Goal: Task Accomplishment & Management: Complete application form

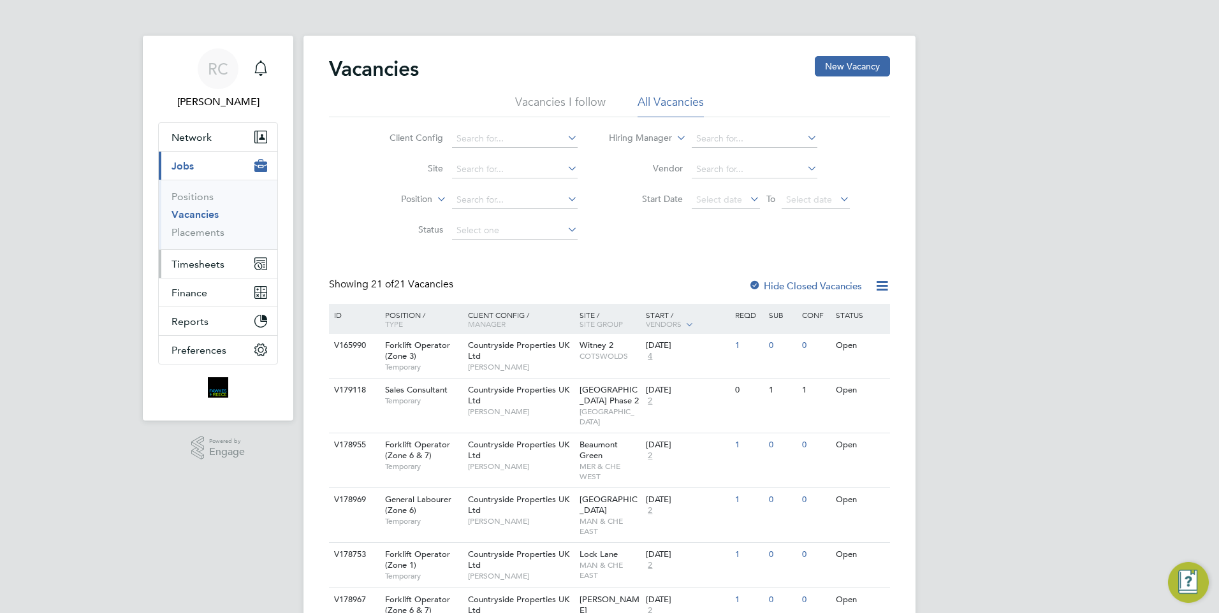
click at [199, 267] on span "Timesheets" at bounding box center [197, 264] width 53 height 12
click at [217, 268] on span "Timesheets" at bounding box center [197, 264] width 53 height 12
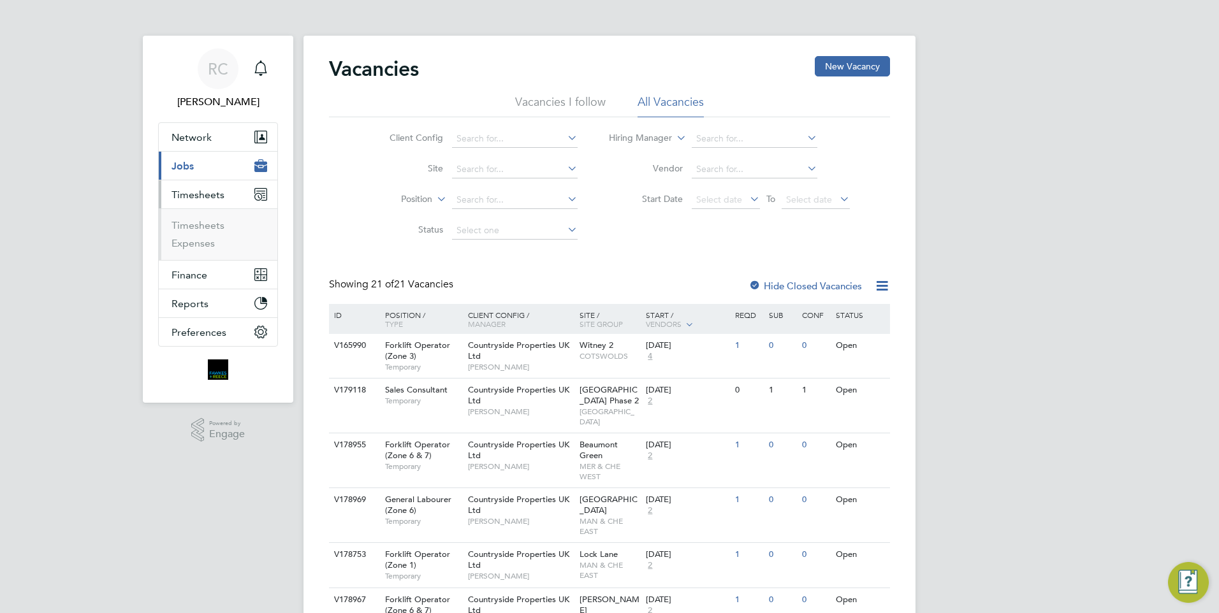
click at [202, 231] on li "Timesheets" at bounding box center [219, 228] width 96 height 18
click at [204, 226] on link "Timesheets" at bounding box center [197, 225] width 53 height 12
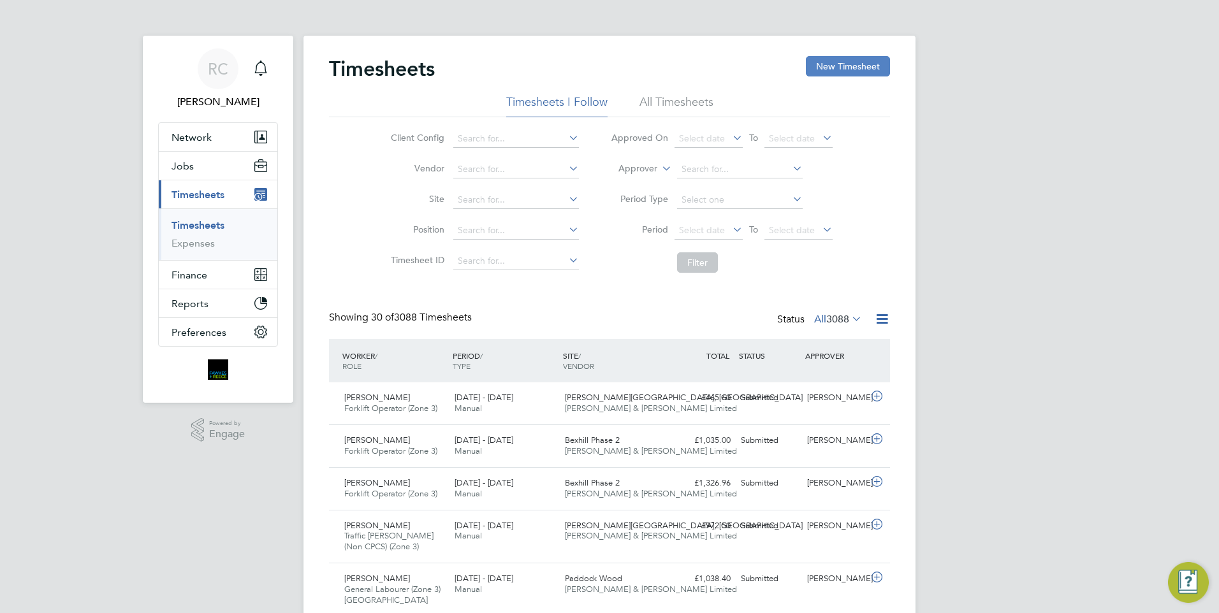
drag, startPoint x: 867, startPoint y: 62, endPoint x: 848, endPoint y: 61, distance: 19.2
click at [865, 64] on button "New Timesheet" at bounding box center [848, 66] width 84 height 20
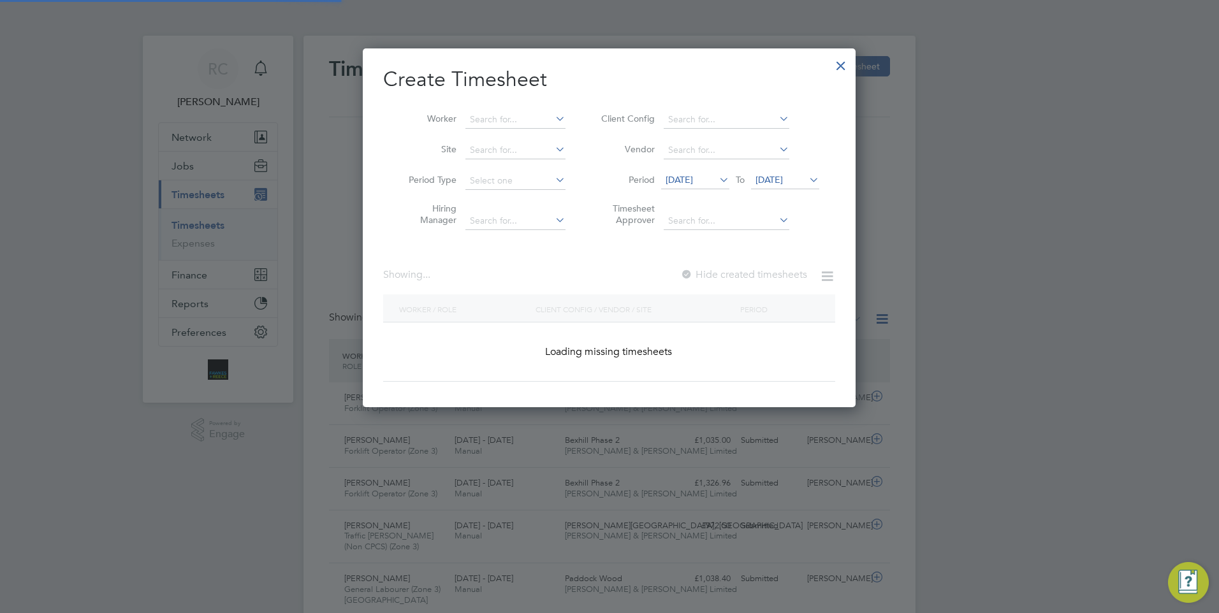
scroll to position [1746, 493]
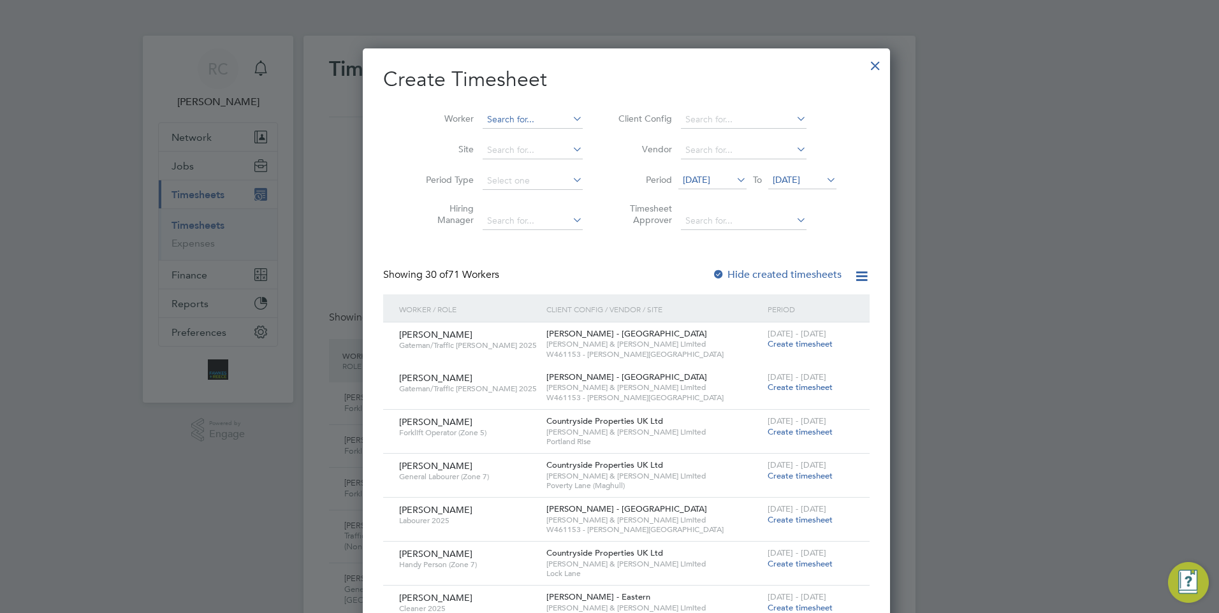
click at [522, 119] on input at bounding box center [532, 120] width 100 height 18
click at [461, 119] on li "Worker teret" at bounding box center [499, 120] width 198 height 31
click at [527, 136] on li "[PERSON_NAME] Tert eleaca" at bounding box center [527, 136] width 124 height 17
type input "[PERSON_NAME]"
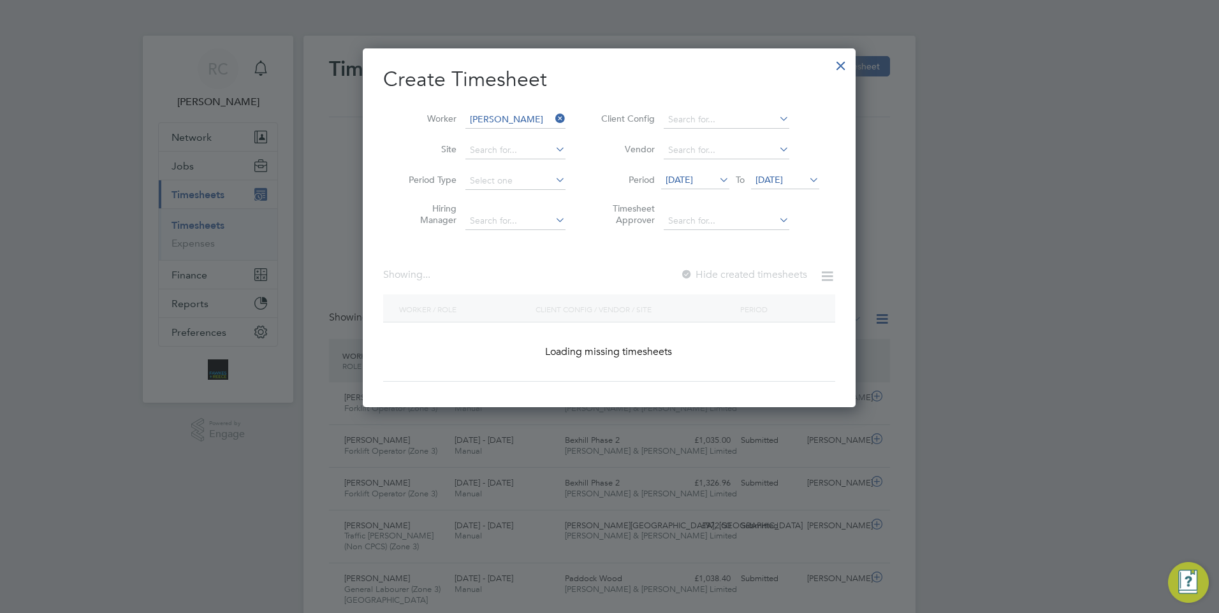
scroll to position [6, 6]
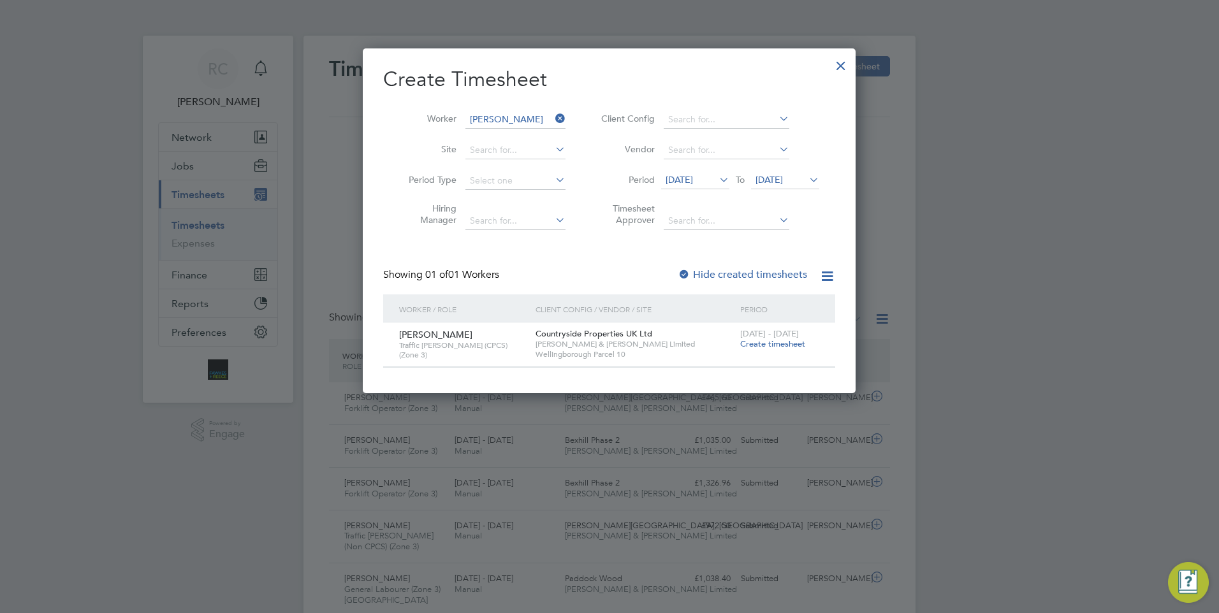
click at [767, 343] on span "Create timesheet" at bounding box center [772, 343] width 65 height 11
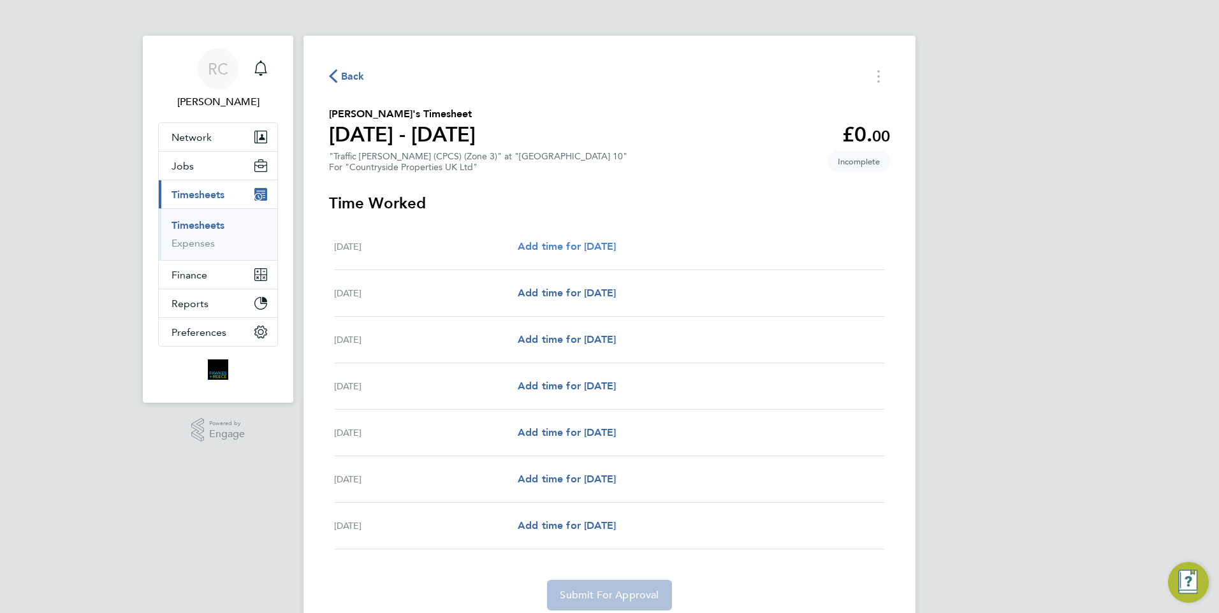
click at [590, 247] on span "Add time for [DATE]" at bounding box center [566, 246] width 98 height 12
select select "30"
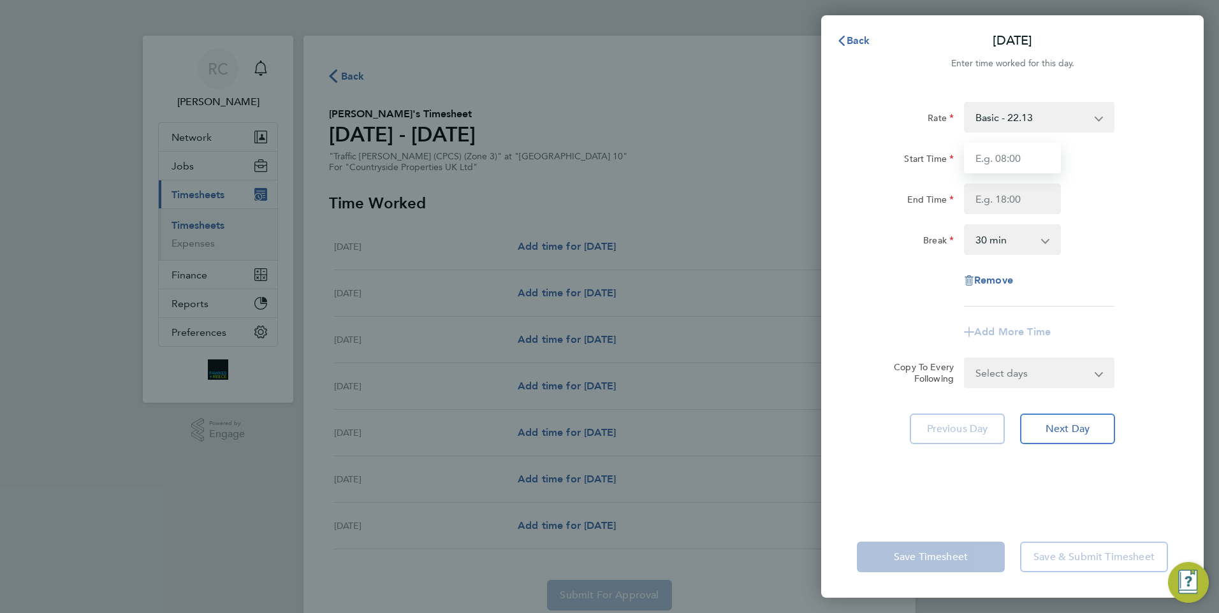
click at [1034, 164] on input "Start Time" at bounding box center [1012, 158] width 97 height 31
type input "07:30"
type input "17:00"
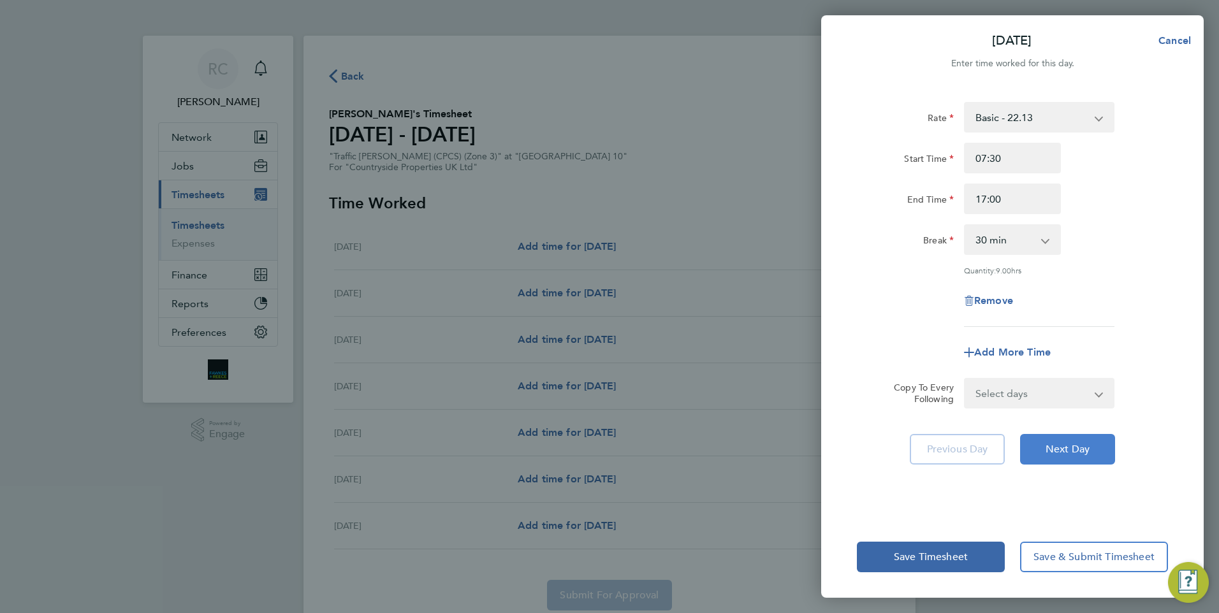
click at [1072, 447] on span "Next Day" at bounding box center [1067, 449] width 44 height 13
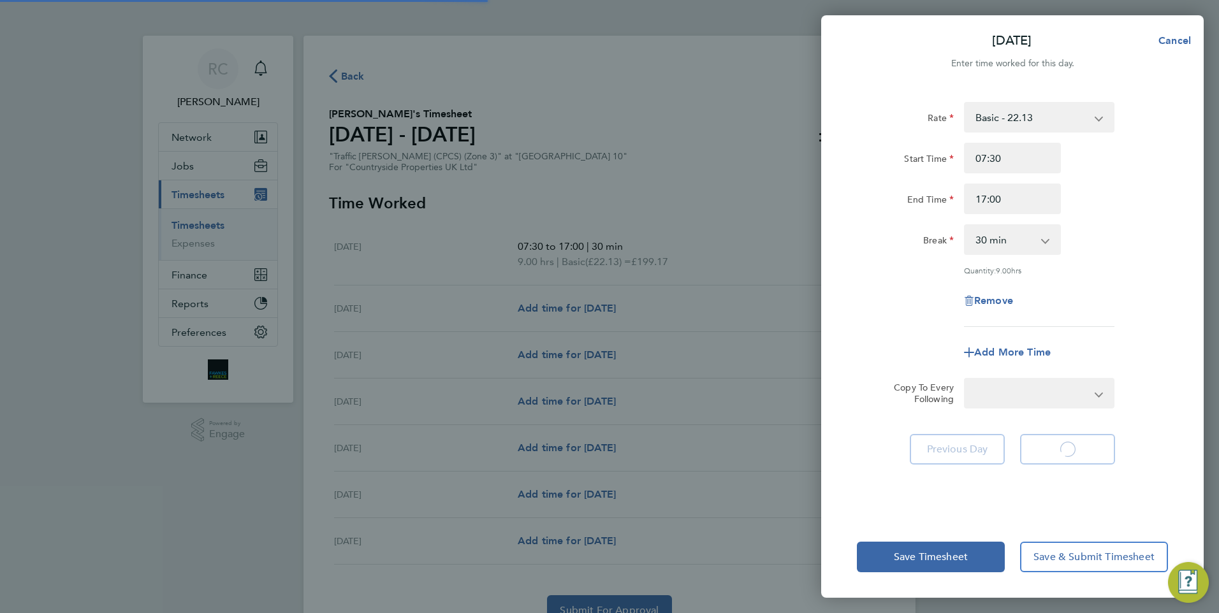
select select "30"
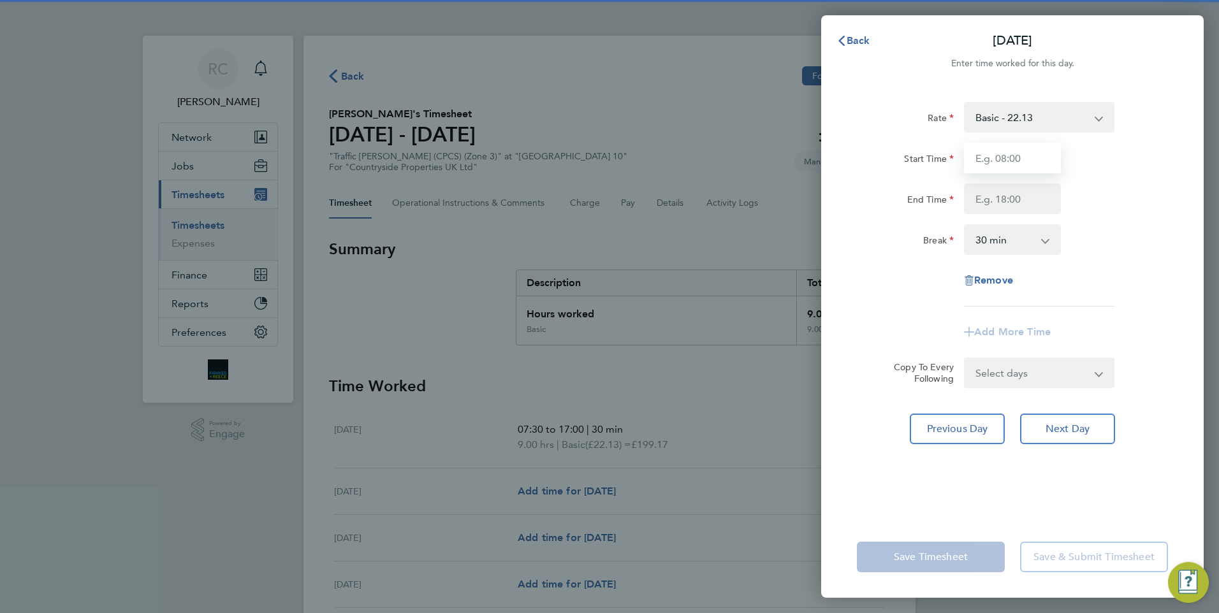
click at [1015, 161] on input "Start Time" at bounding box center [1012, 158] width 97 height 31
type input "07:30"
type input "17:00"
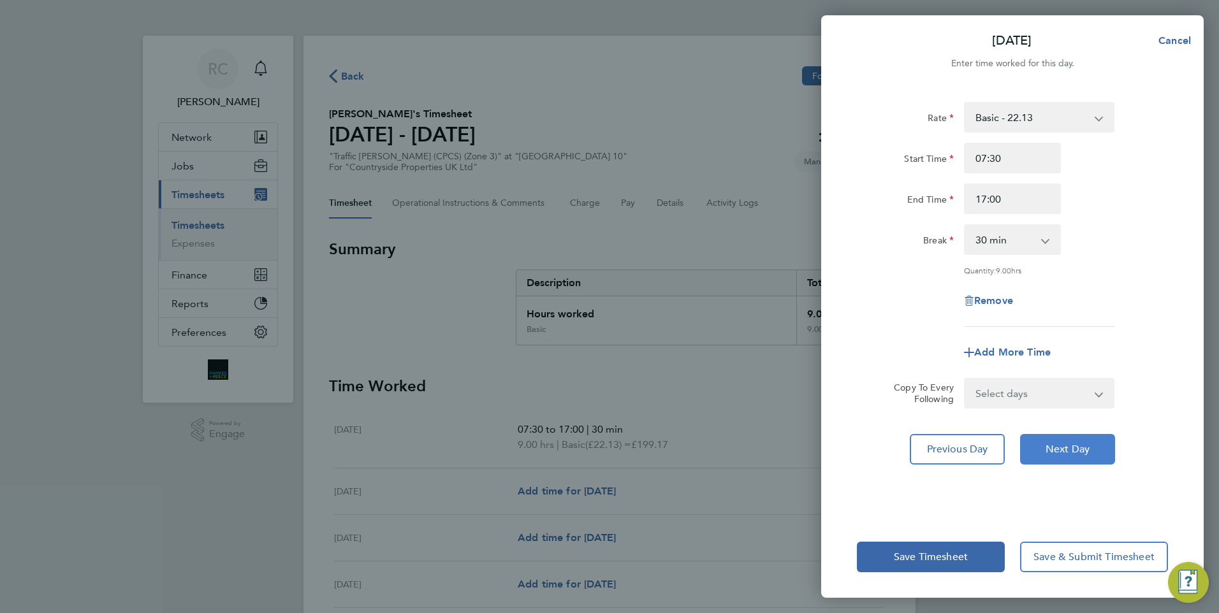
click at [1061, 447] on span "Next Day" at bounding box center [1067, 449] width 44 height 13
select select "30"
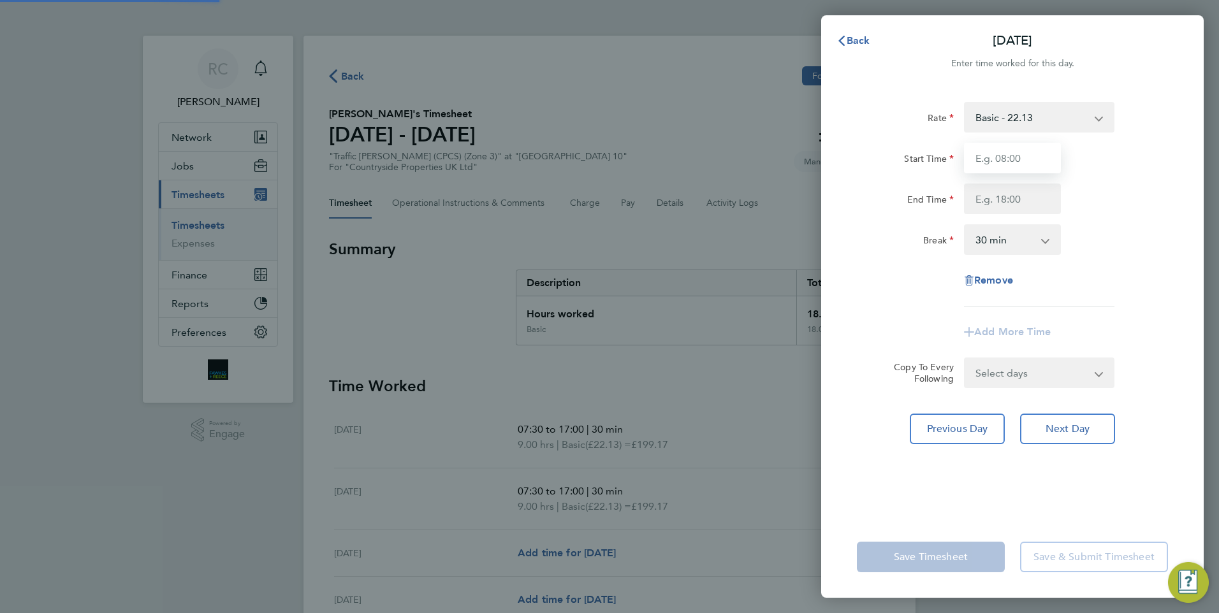
click at [1001, 156] on input "Start Time" at bounding box center [1012, 158] width 97 height 31
type input "07:30"
type input "17:00"
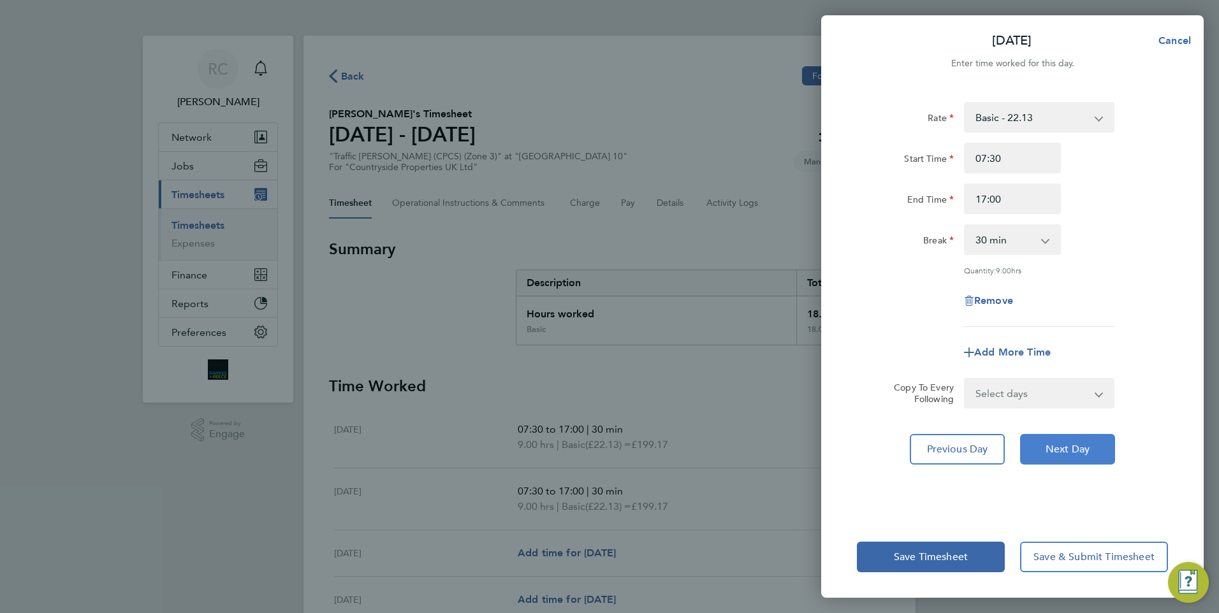
click at [1075, 445] on span "Next Day" at bounding box center [1067, 449] width 44 height 13
select select "30"
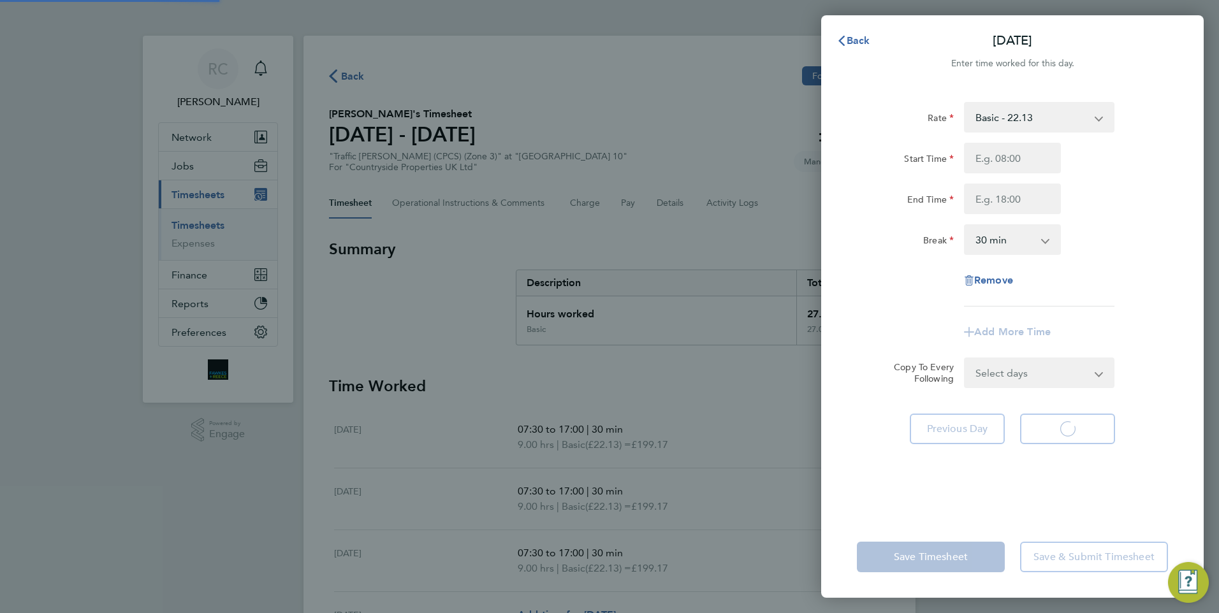
select select "30"
click at [1010, 160] on input "Start Time" at bounding box center [1012, 158] width 97 height 31
type input "07:30"
type input "17:00"
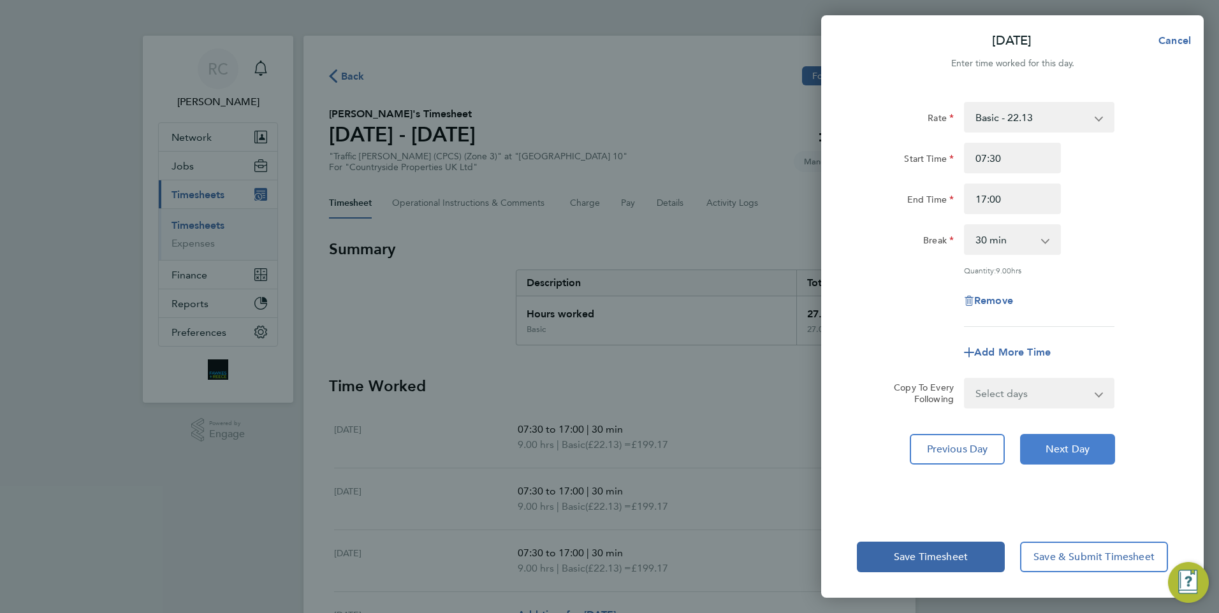
click at [1070, 449] on span "Next Day" at bounding box center [1067, 449] width 44 height 13
select select "30"
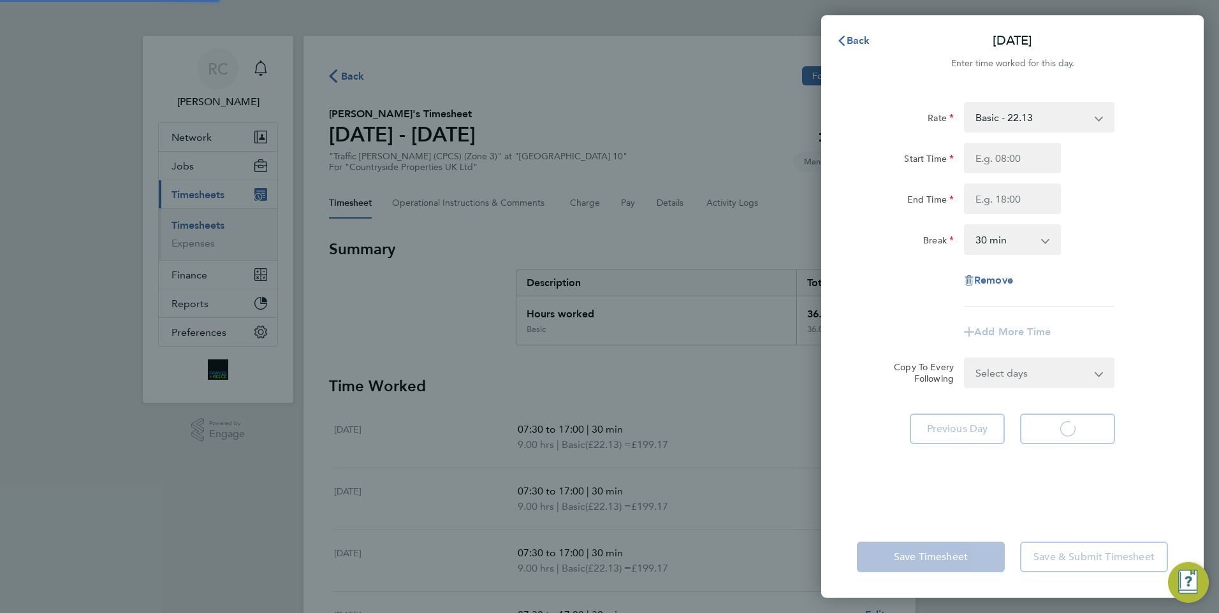
select select "30"
click at [1011, 163] on input "Start Time" at bounding box center [1012, 158] width 97 height 31
type input "07:30"
type input "17:00"
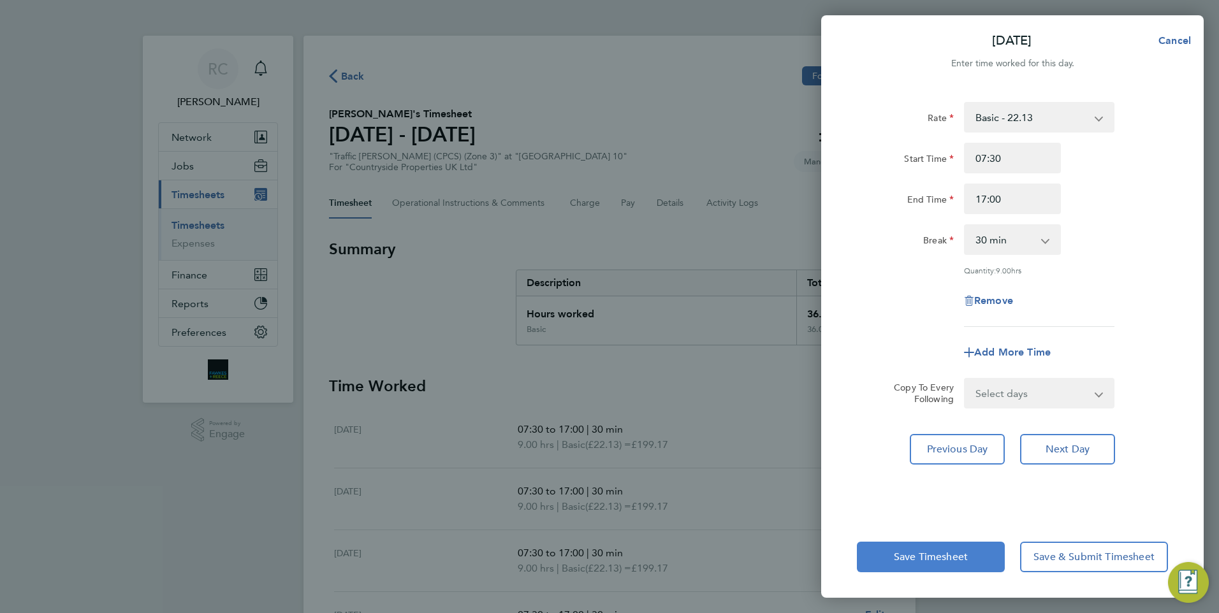
click at [971, 561] on button "Save Timesheet" at bounding box center [931, 557] width 148 height 31
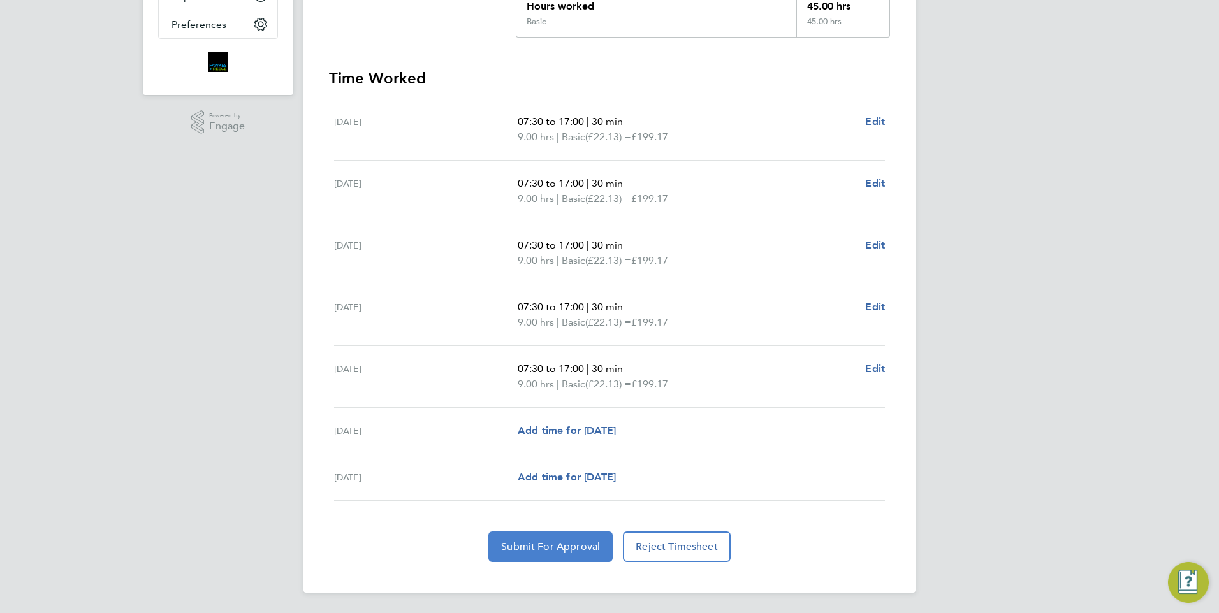
click at [565, 549] on span "Submit For Approval" at bounding box center [550, 546] width 99 height 13
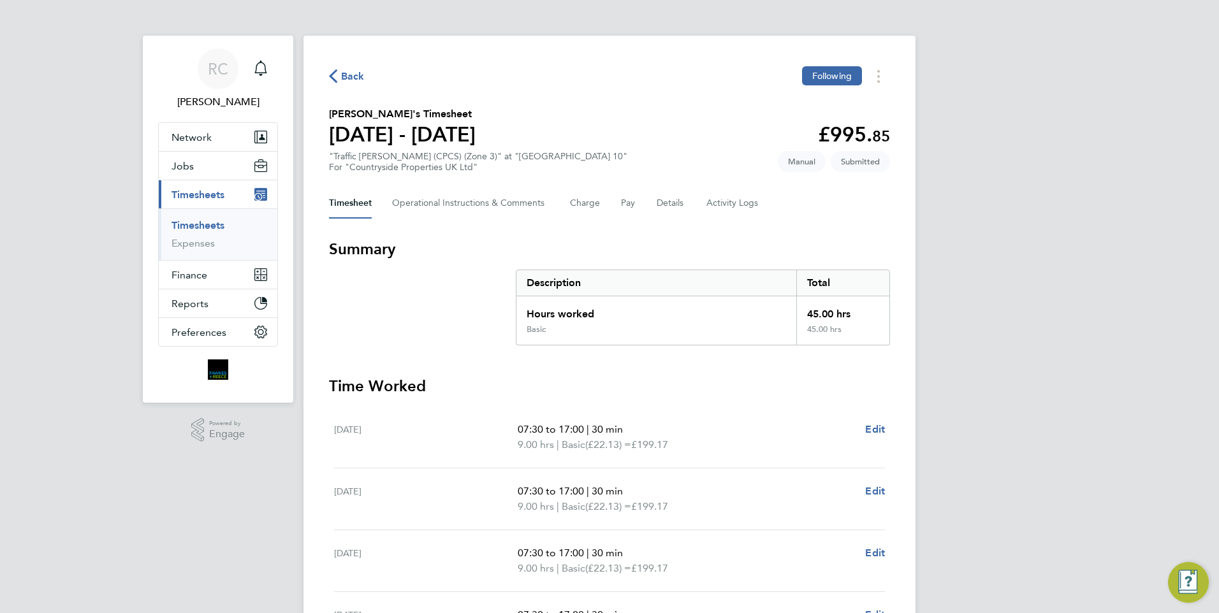
click at [200, 226] on link "Timesheets" at bounding box center [197, 225] width 53 height 12
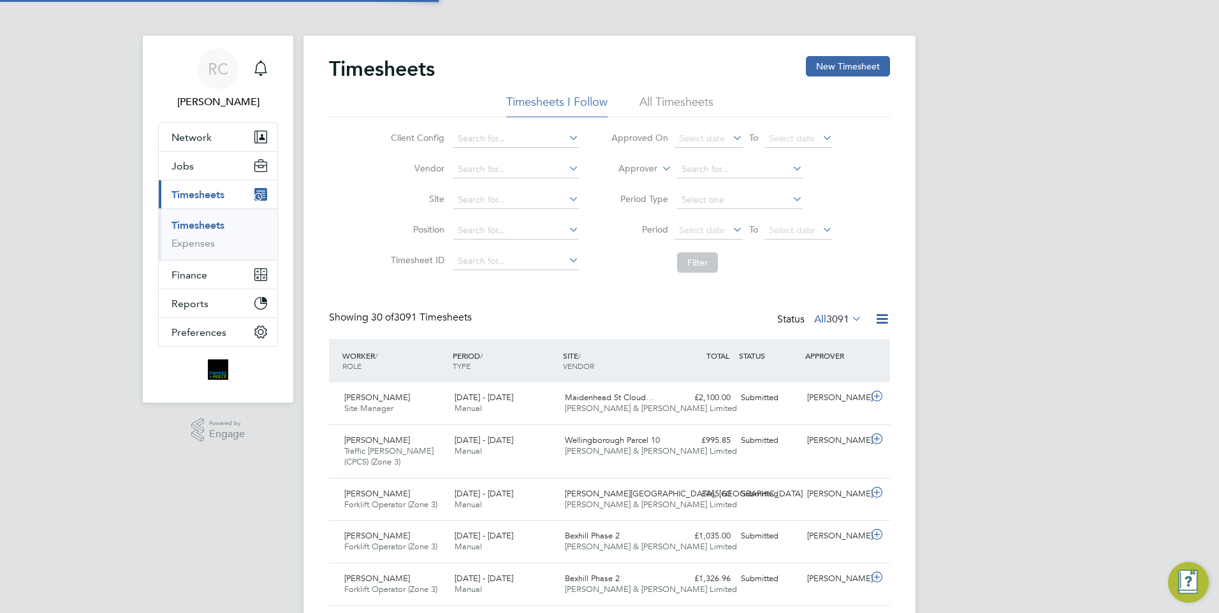
scroll to position [33, 111]
click at [864, 65] on button "New Timesheet" at bounding box center [848, 66] width 84 height 20
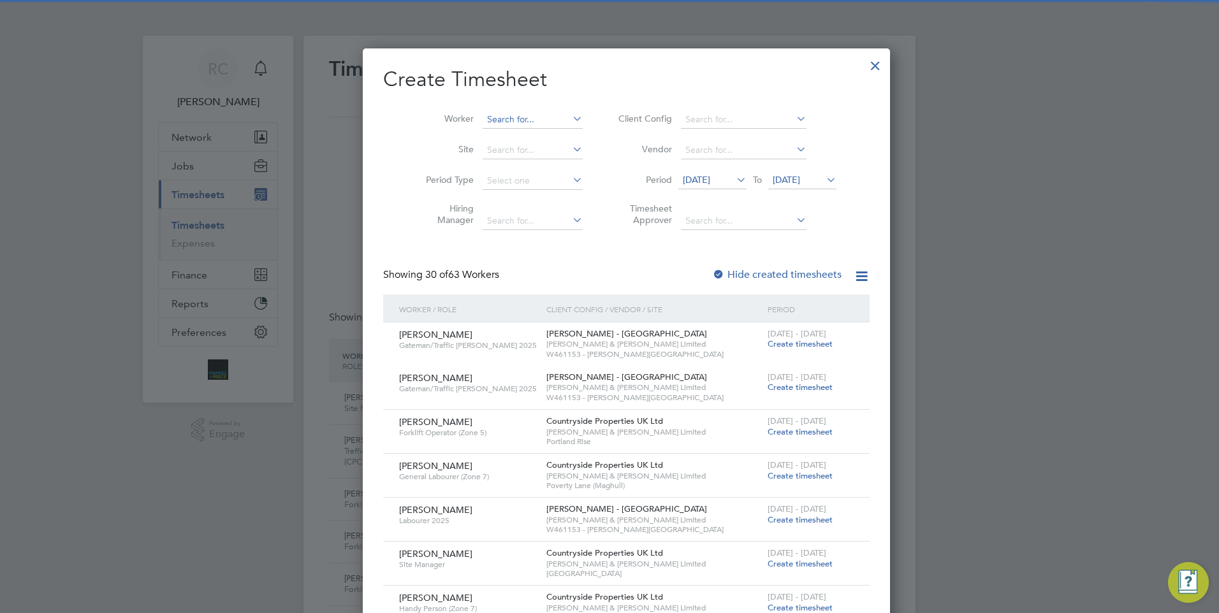
click at [525, 120] on input at bounding box center [532, 120] width 100 height 18
click at [517, 153] on li "[PERSON_NAME] ie" at bounding box center [521, 153] width 112 height 17
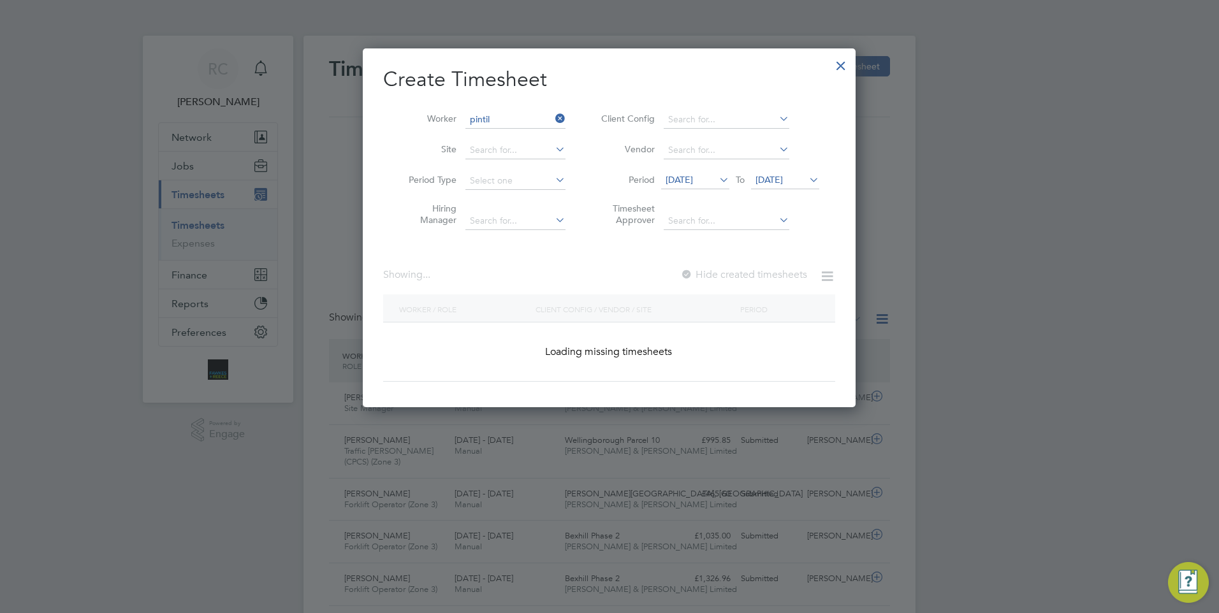
type input "[PERSON_NAME]"
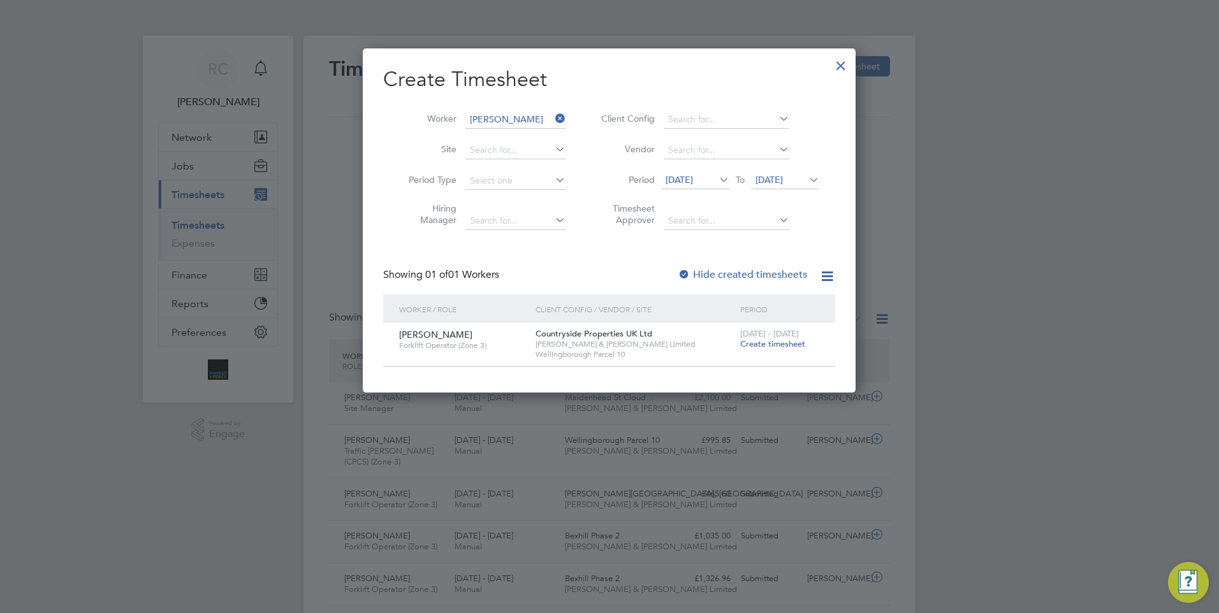
click at [789, 345] on span "Create timesheet" at bounding box center [772, 343] width 65 height 11
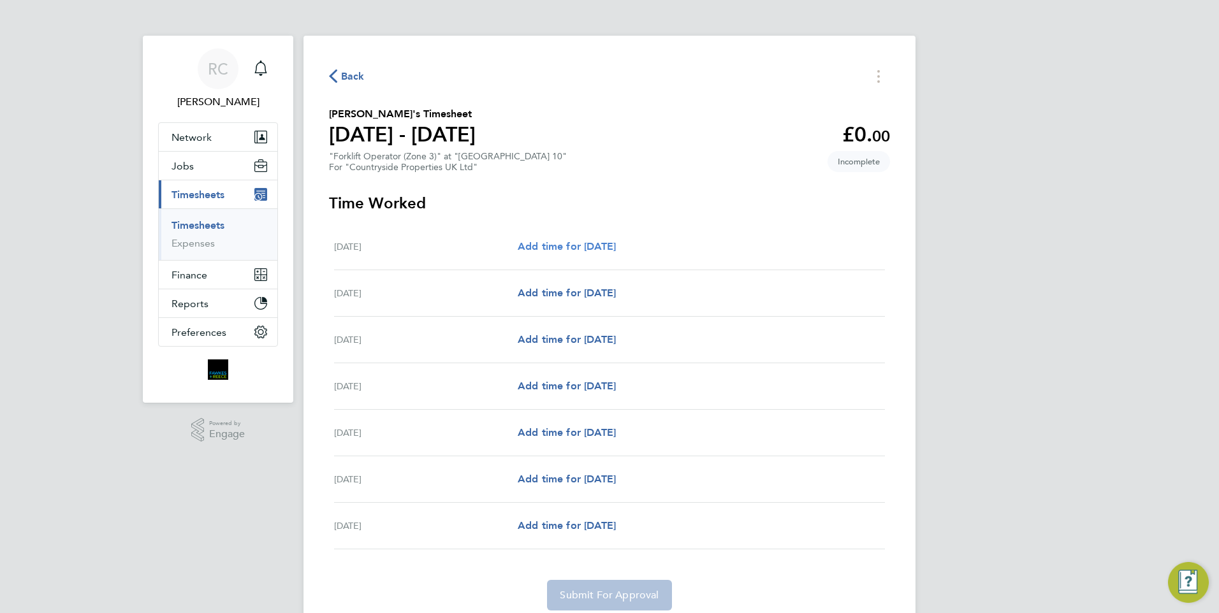
click at [616, 242] on span "Add time for [DATE]" at bounding box center [566, 246] width 98 height 12
select select "30"
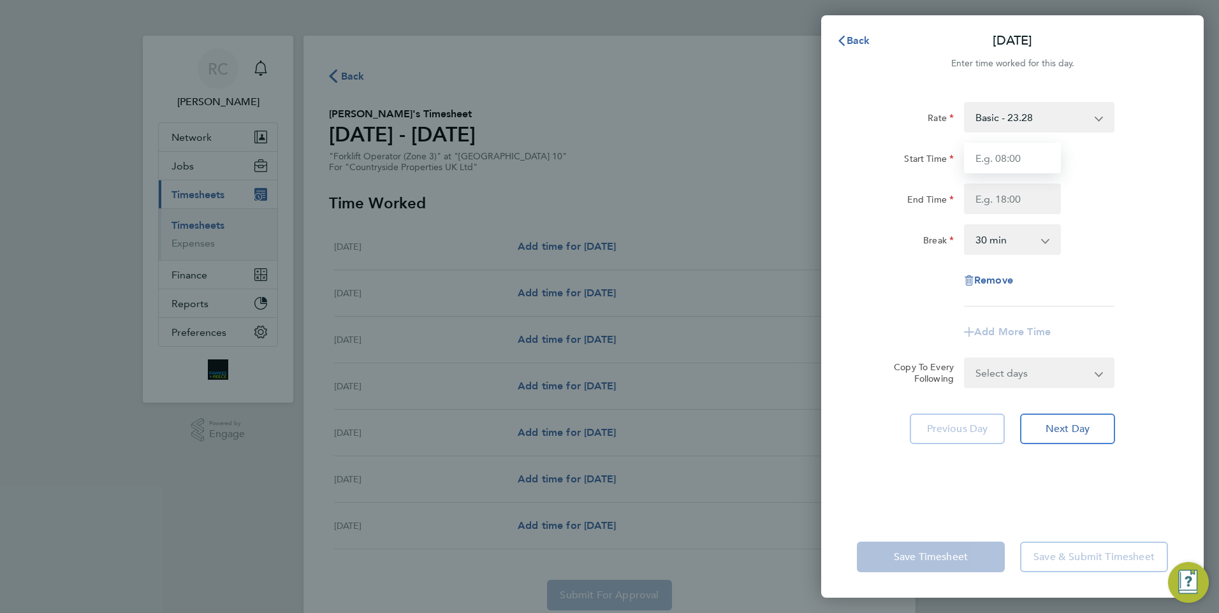
click at [1013, 159] on input "Start Time" at bounding box center [1012, 158] width 97 height 31
type input "07:30"
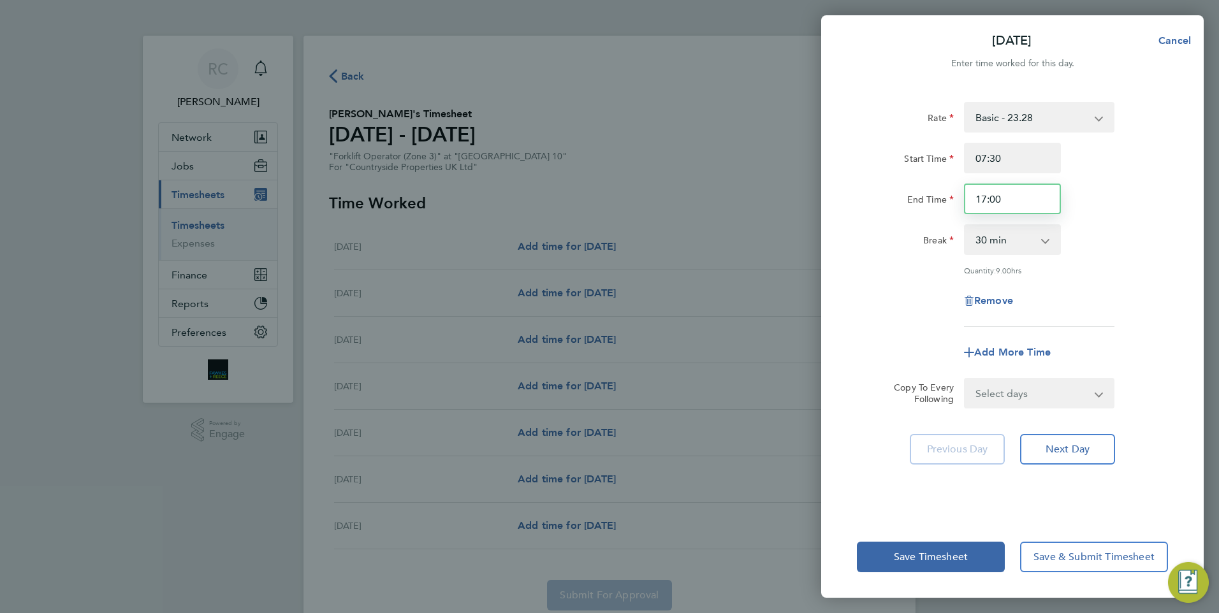
drag, startPoint x: 1009, startPoint y: 200, endPoint x: 923, endPoint y: 201, distance: 85.4
click at [923, 201] on div "End Time 17:00" at bounding box center [1011, 199] width 321 height 31
type input "18:00"
click at [909, 228] on div "Break" at bounding box center [905, 236] width 97 height 25
click at [1064, 463] on button "Next Day" at bounding box center [1067, 449] width 95 height 31
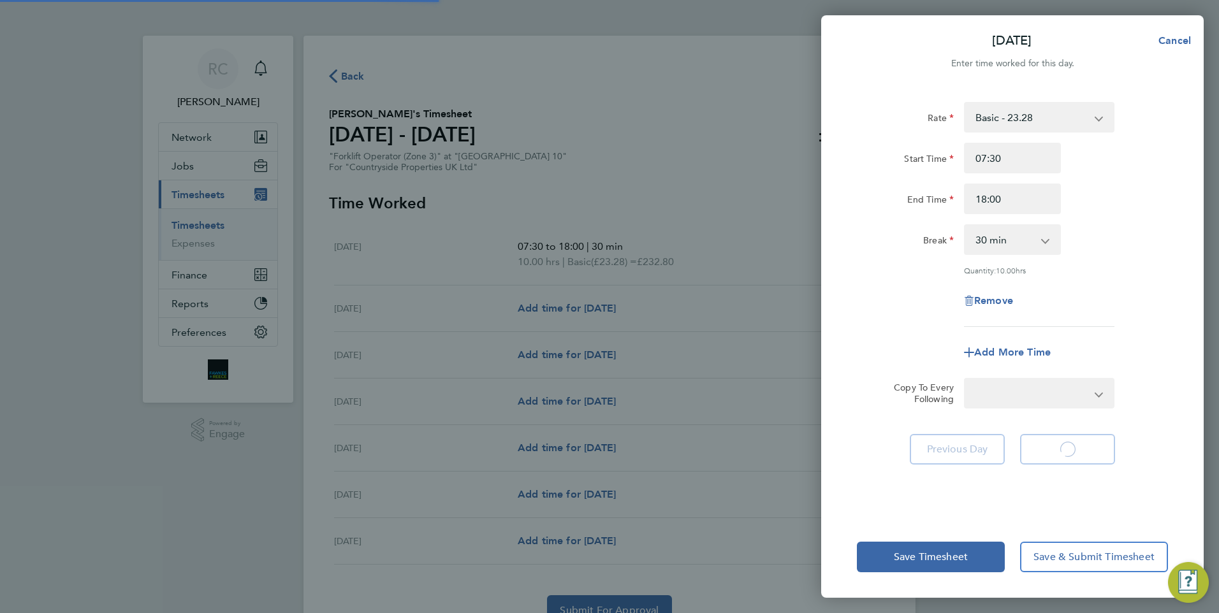
select select "30"
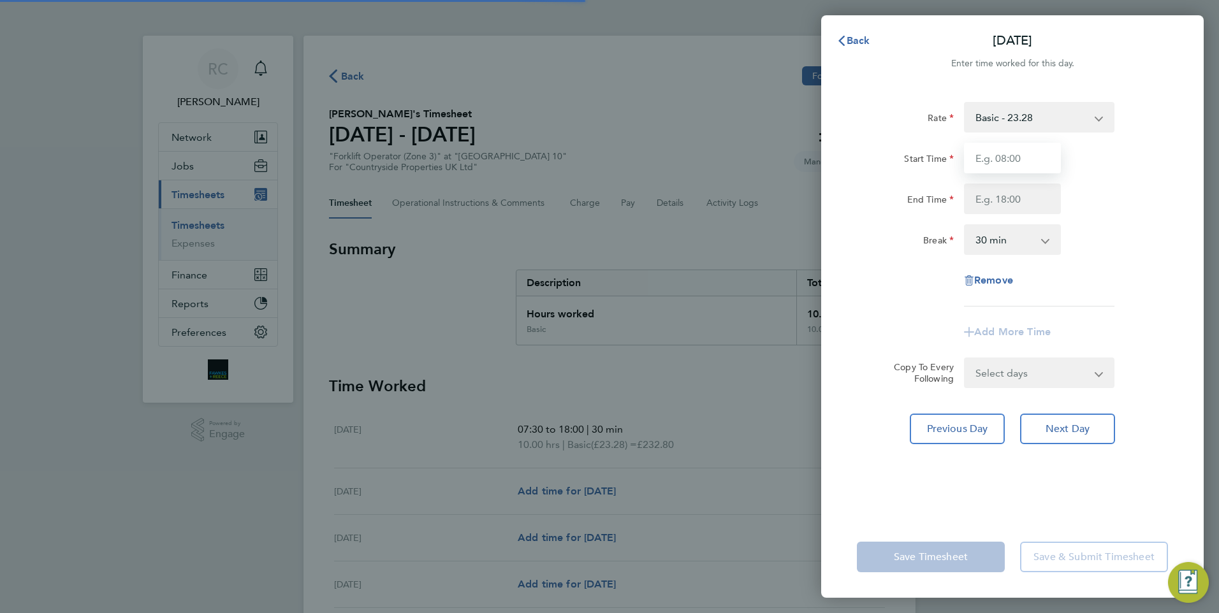
click at [1014, 159] on input "Start Time" at bounding box center [1012, 158] width 97 height 31
type input "07:30"
type input "18:00"
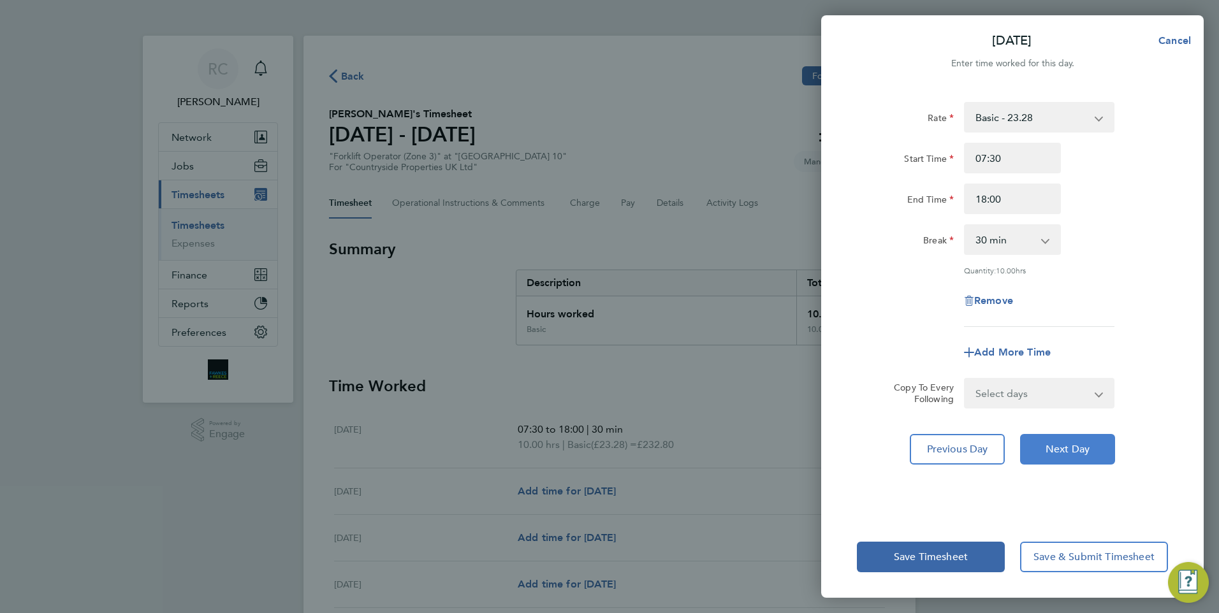
click at [1085, 454] on span "Next Day" at bounding box center [1067, 449] width 44 height 13
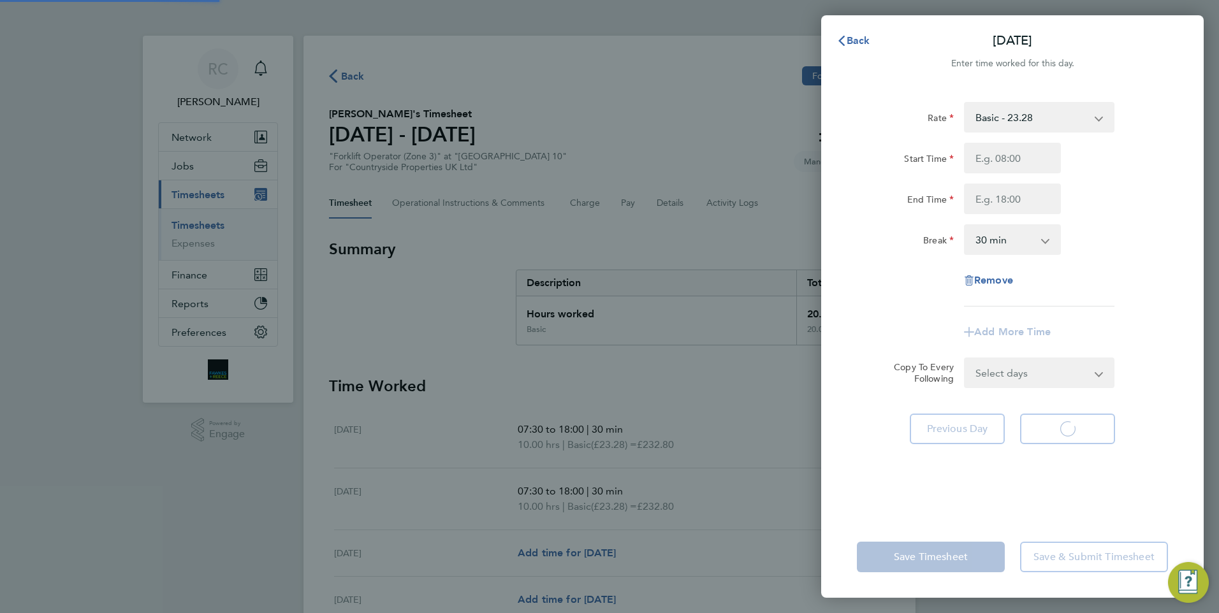
select select "30"
drag, startPoint x: 1021, startPoint y: 152, endPoint x: 1017, endPoint y: 168, distance: 16.4
click at [1017, 161] on input "Start Time" at bounding box center [1012, 158] width 97 height 31
type input "07:30"
type input "18:00"
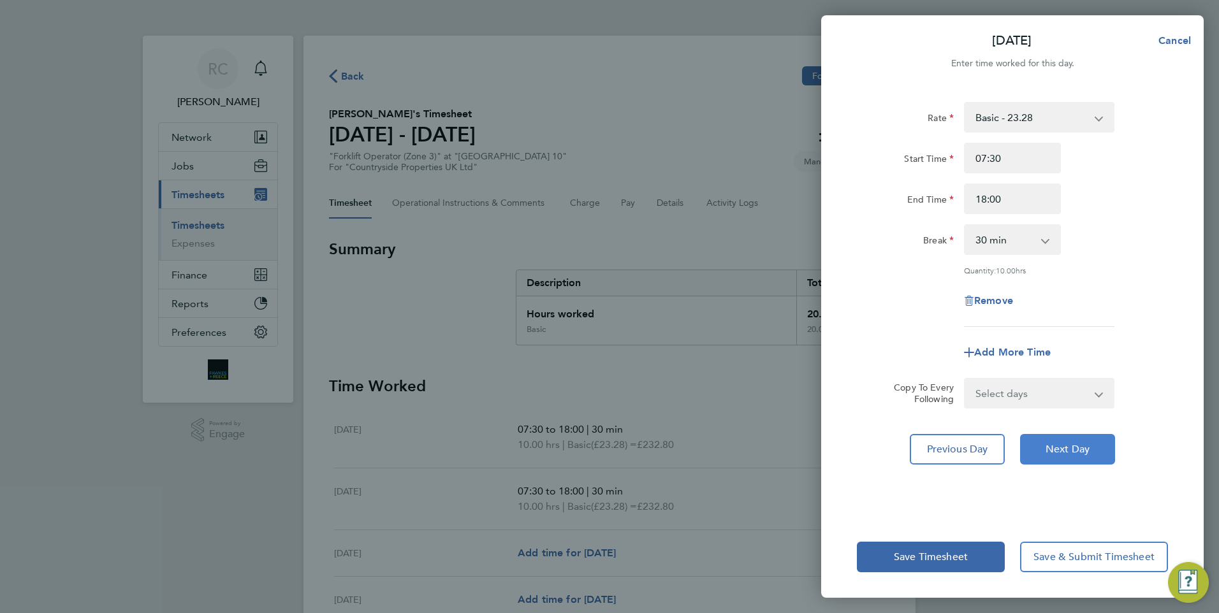
click at [1069, 444] on span "Next Day" at bounding box center [1067, 449] width 44 height 13
select select "30"
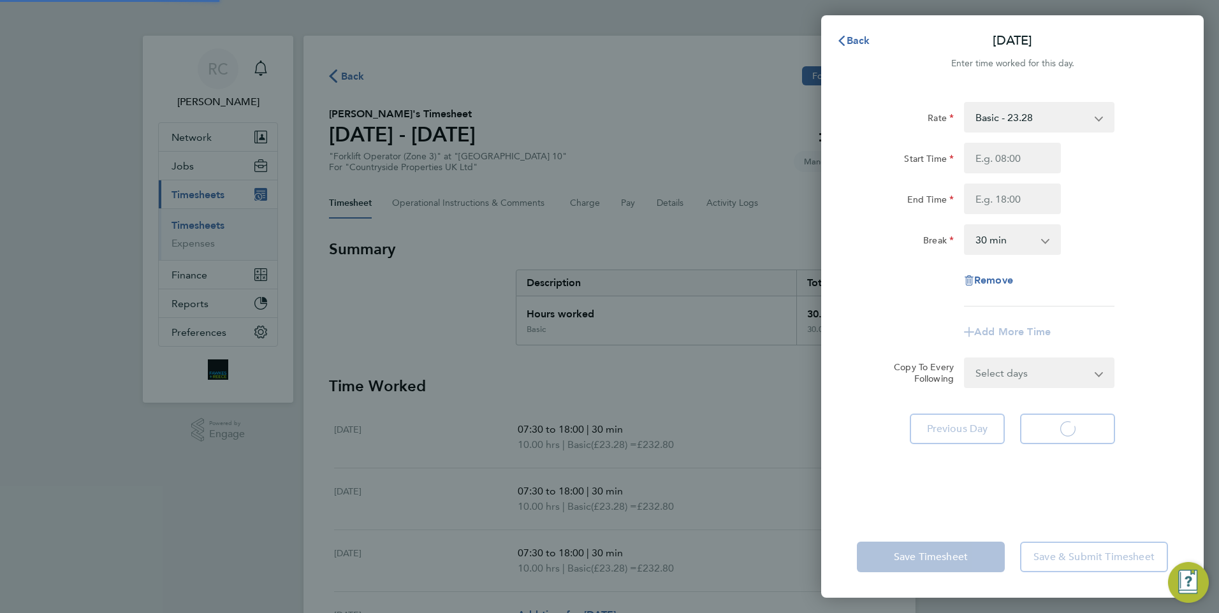
select select "30"
click at [1018, 155] on input "Start Time" at bounding box center [1012, 158] width 97 height 31
type input "07:30"
type input "18:00"
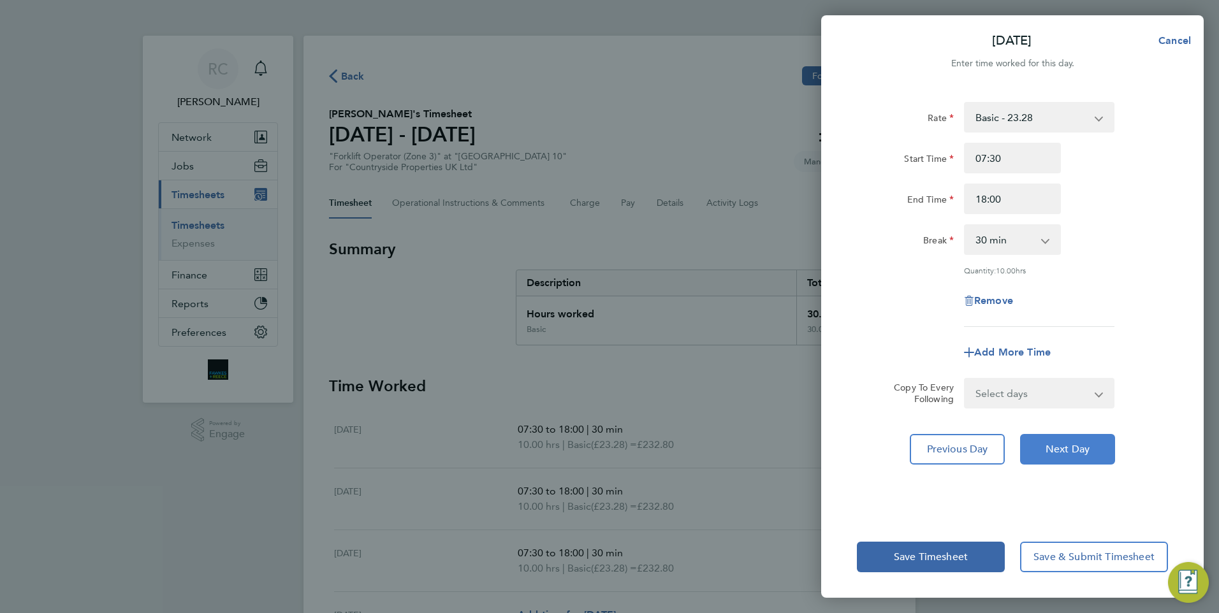
click at [1074, 449] on span "Next Day" at bounding box center [1067, 449] width 44 height 13
select select "30"
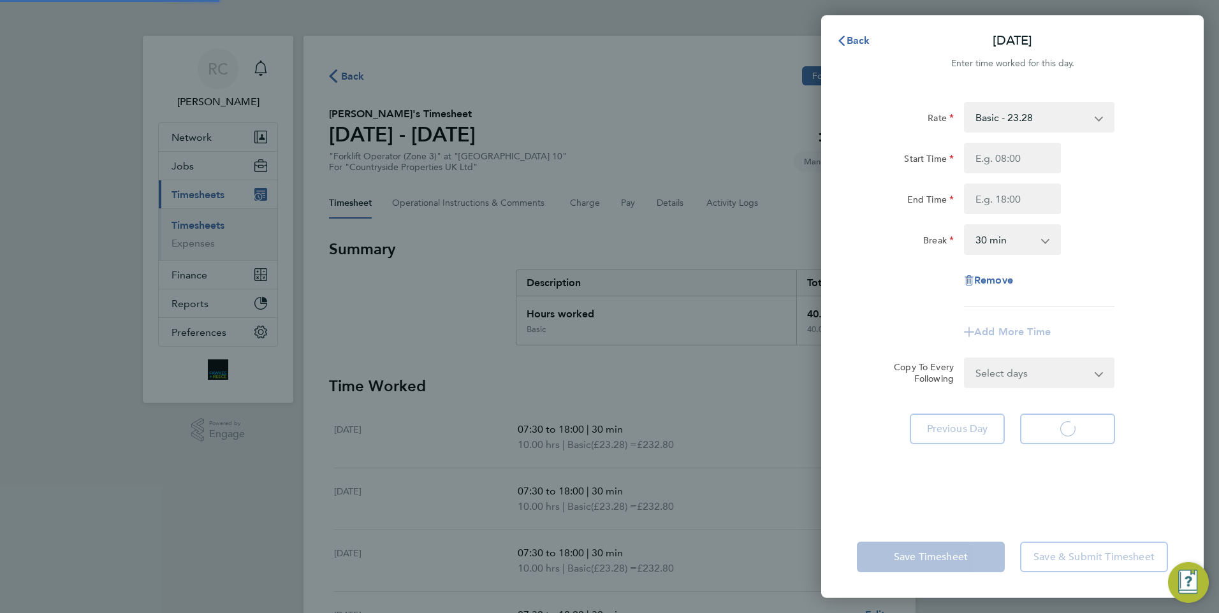
select select "30"
click at [1017, 151] on input "Start Time" at bounding box center [1012, 158] width 97 height 31
type input "07:30"
type input "18:00"
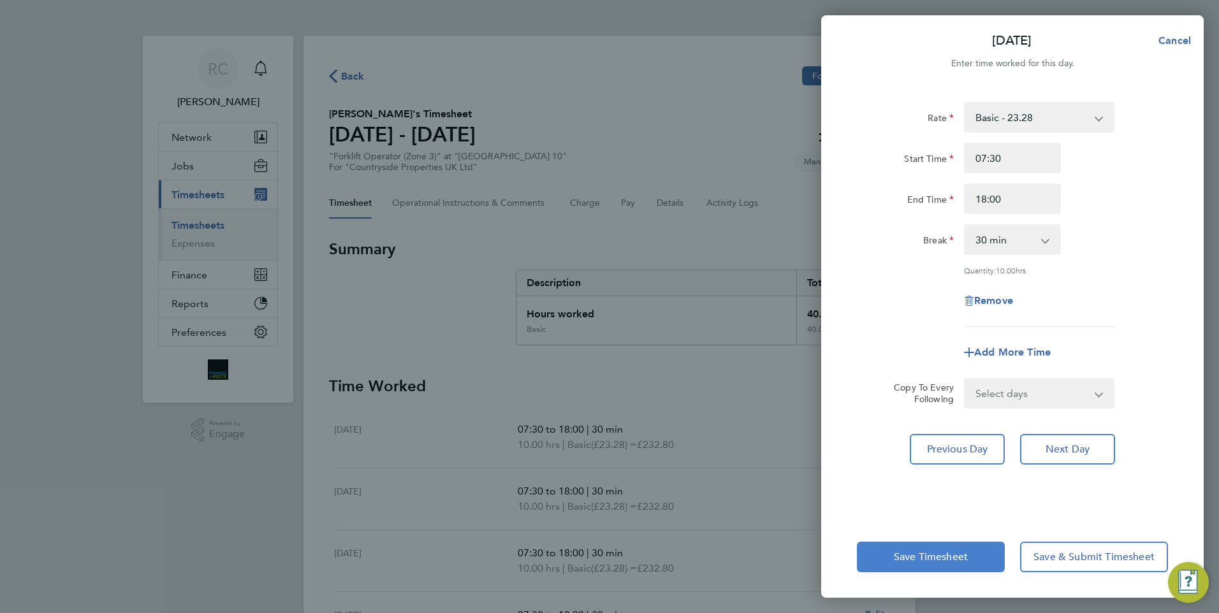
click at [927, 557] on span "Save Timesheet" at bounding box center [931, 557] width 74 height 13
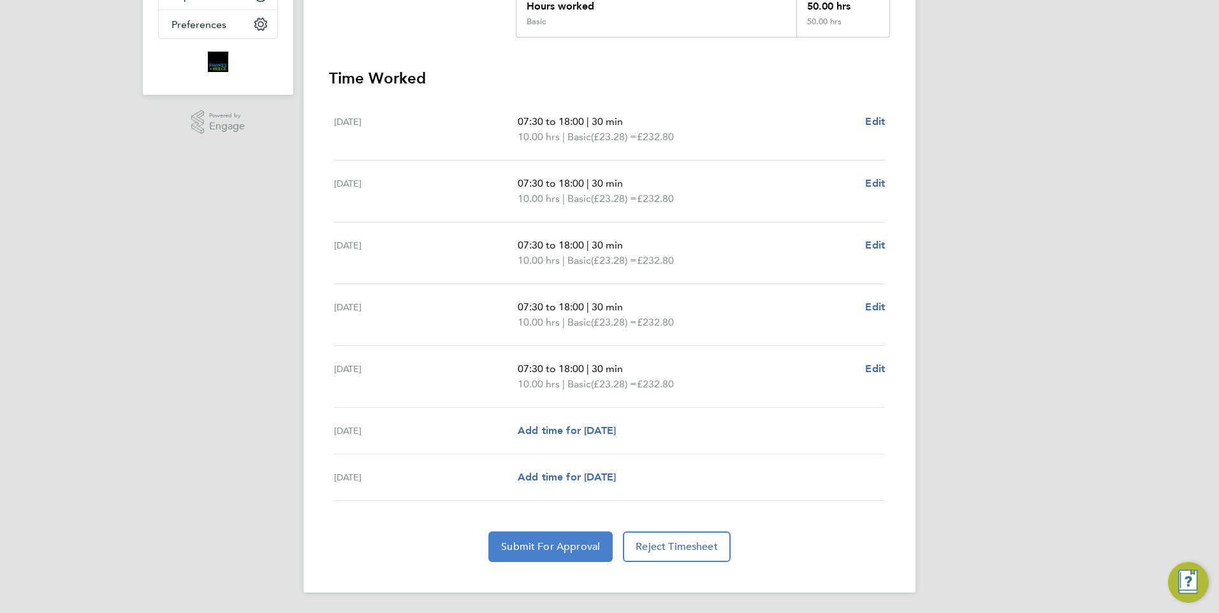
click at [574, 544] on span "Submit For Approval" at bounding box center [550, 546] width 99 height 13
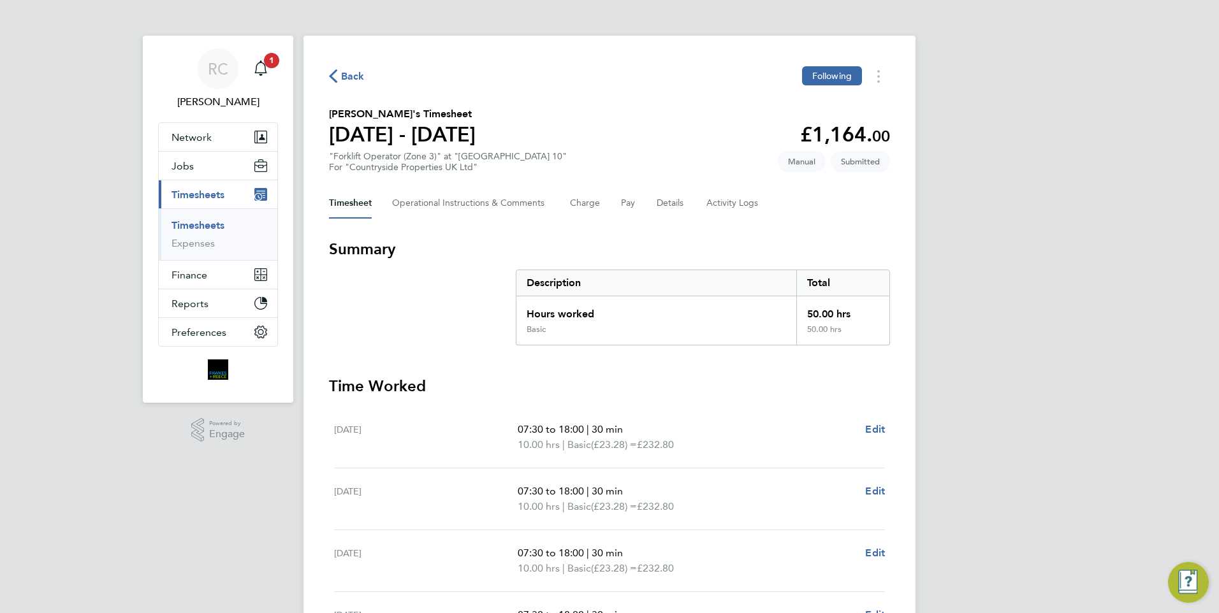
click at [353, 78] on span "Back" at bounding box center [353, 76] width 24 height 15
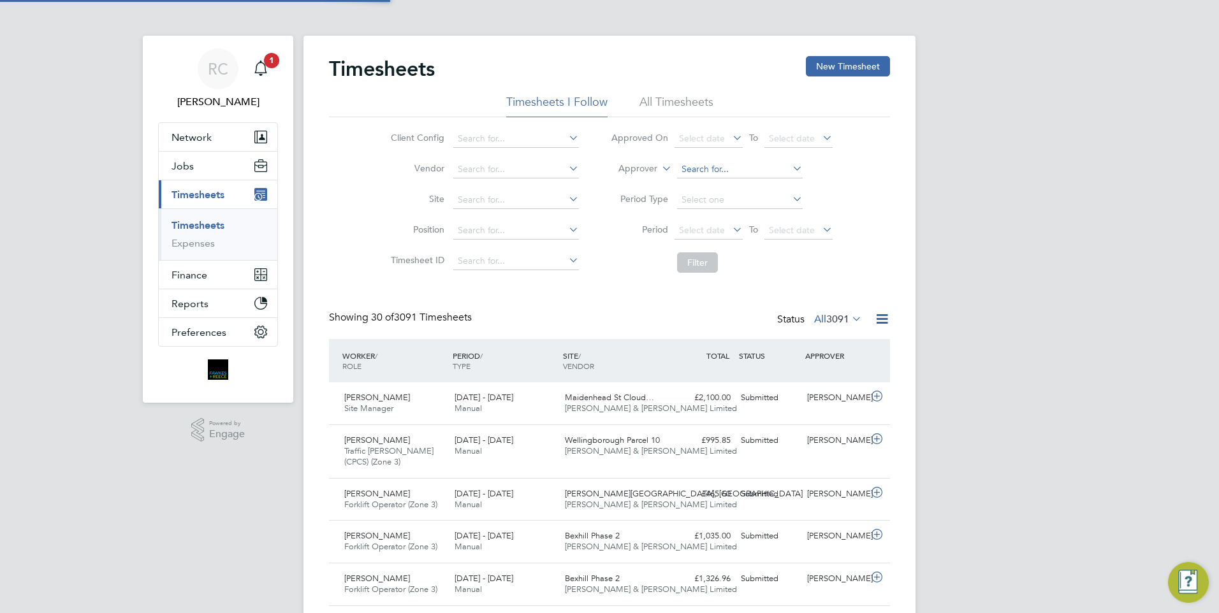
scroll to position [33, 111]
click at [844, 64] on button "New Timesheet" at bounding box center [848, 66] width 84 height 20
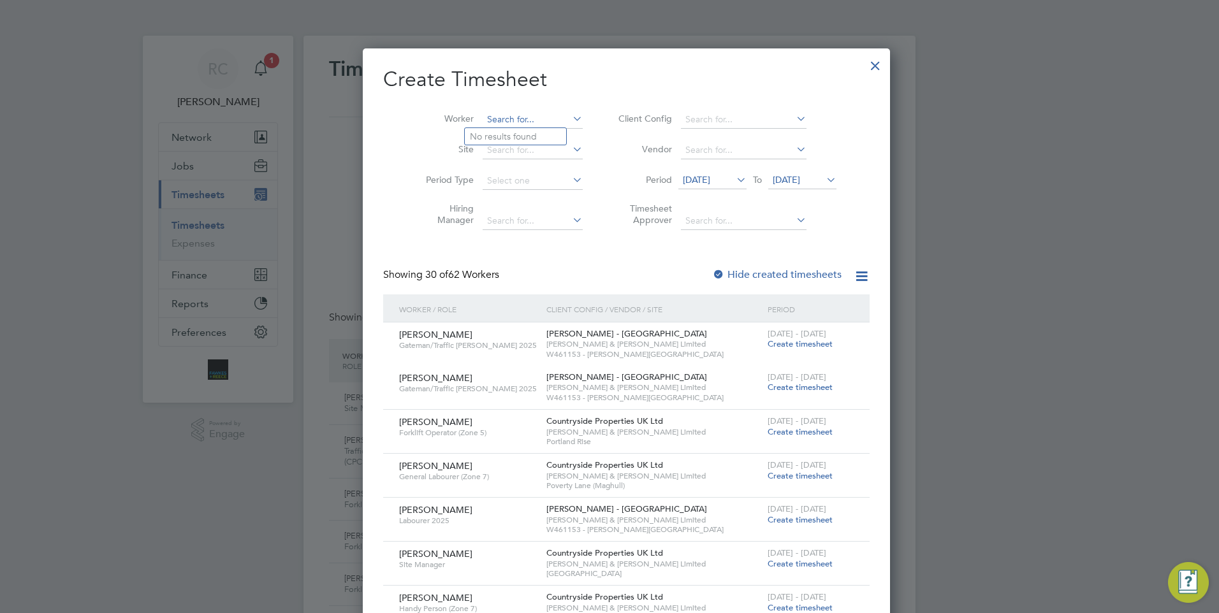
click at [496, 120] on input at bounding box center [532, 120] width 100 height 18
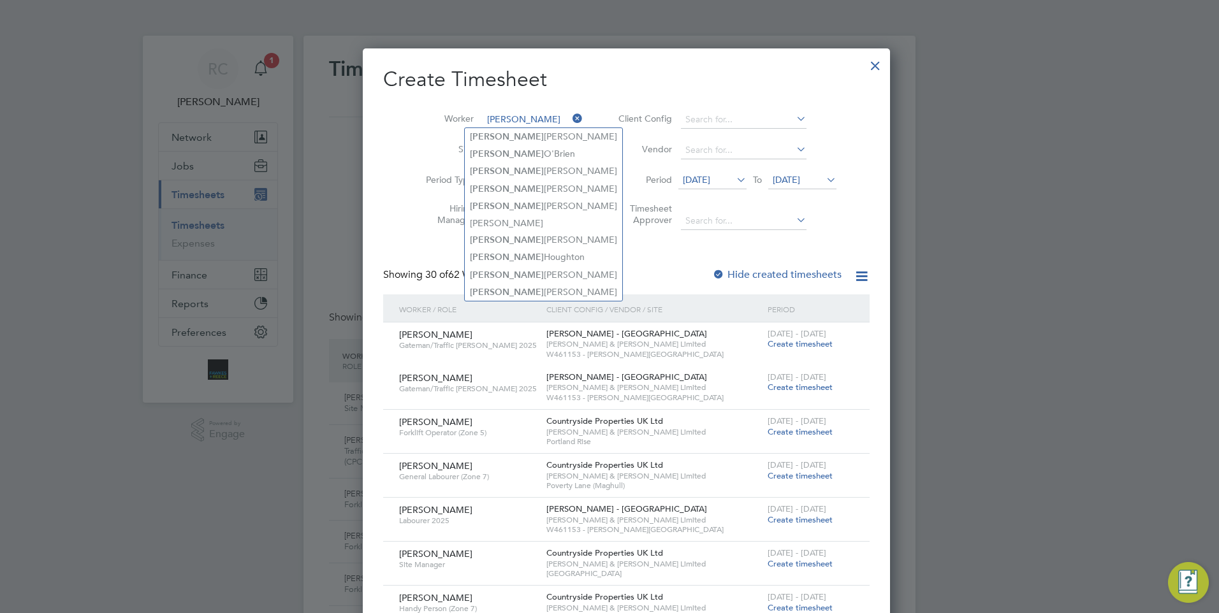
type input "[PERSON_NAME]"
click at [598, 174] on li "Period [DATE] To [DATE]" at bounding box center [725, 181] width 254 height 31
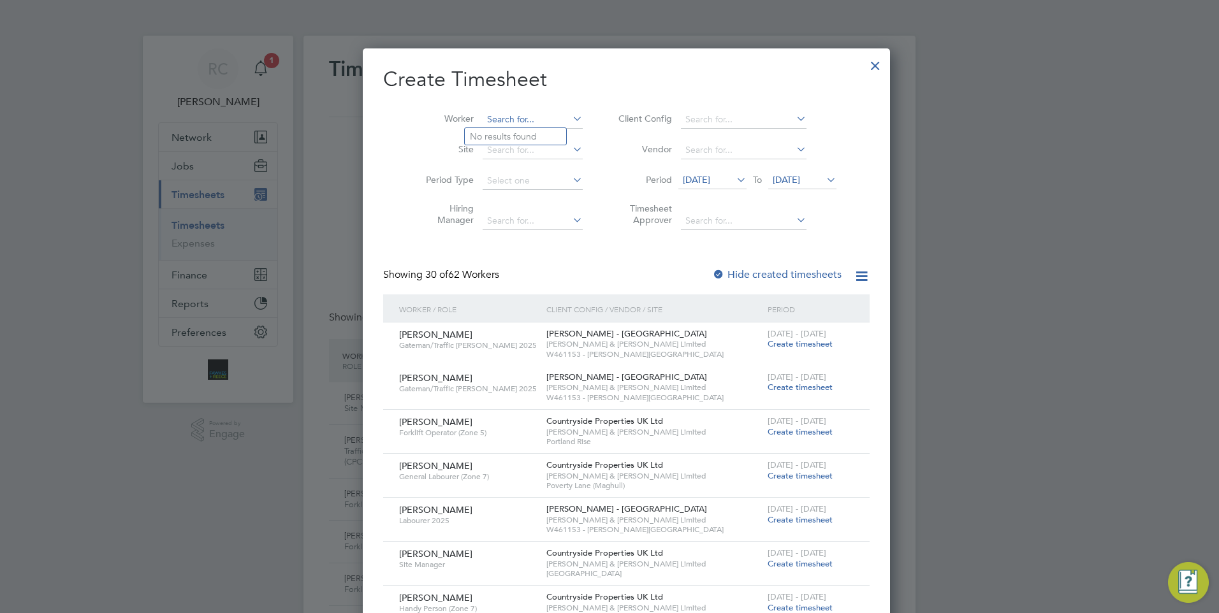
click at [498, 117] on input at bounding box center [532, 120] width 100 height 18
click at [570, 119] on icon at bounding box center [570, 119] width 0 height 18
click at [347, 151] on div at bounding box center [609, 306] width 1219 height 613
click at [864, 69] on div at bounding box center [875, 62] width 23 height 23
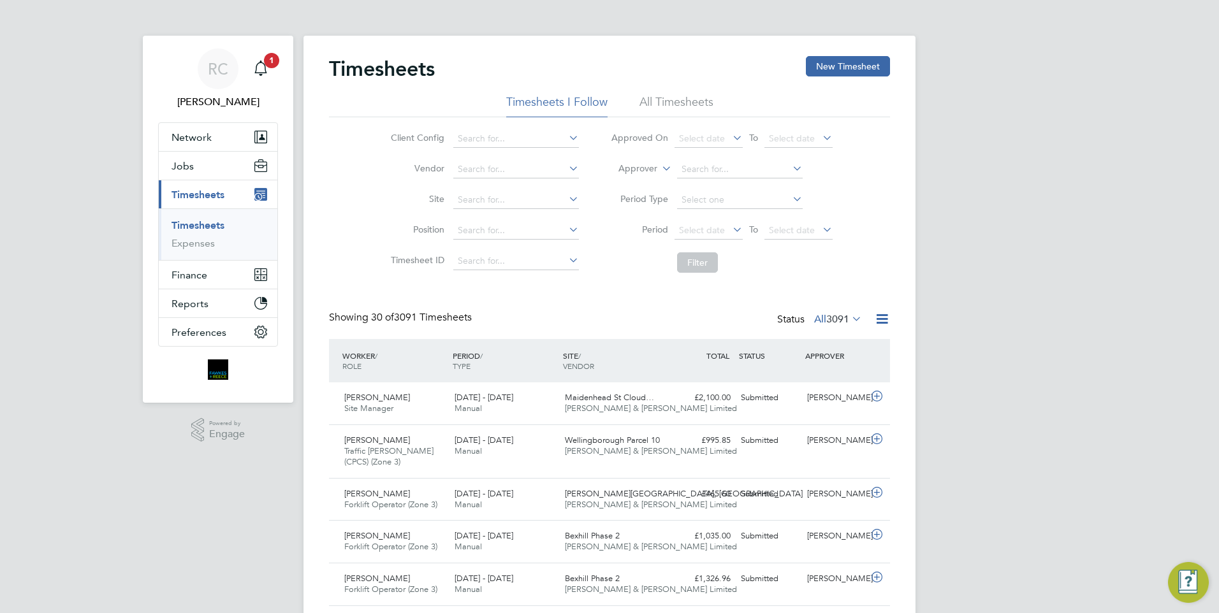
drag, startPoint x: 831, startPoint y: 65, endPoint x: 844, endPoint y: 65, distance: 12.7
click at [864, 65] on div at bounding box center [875, 62] width 23 height 23
click at [844, 65] on button "New Timesheet" at bounding box center [848, 66] width 84 height 20
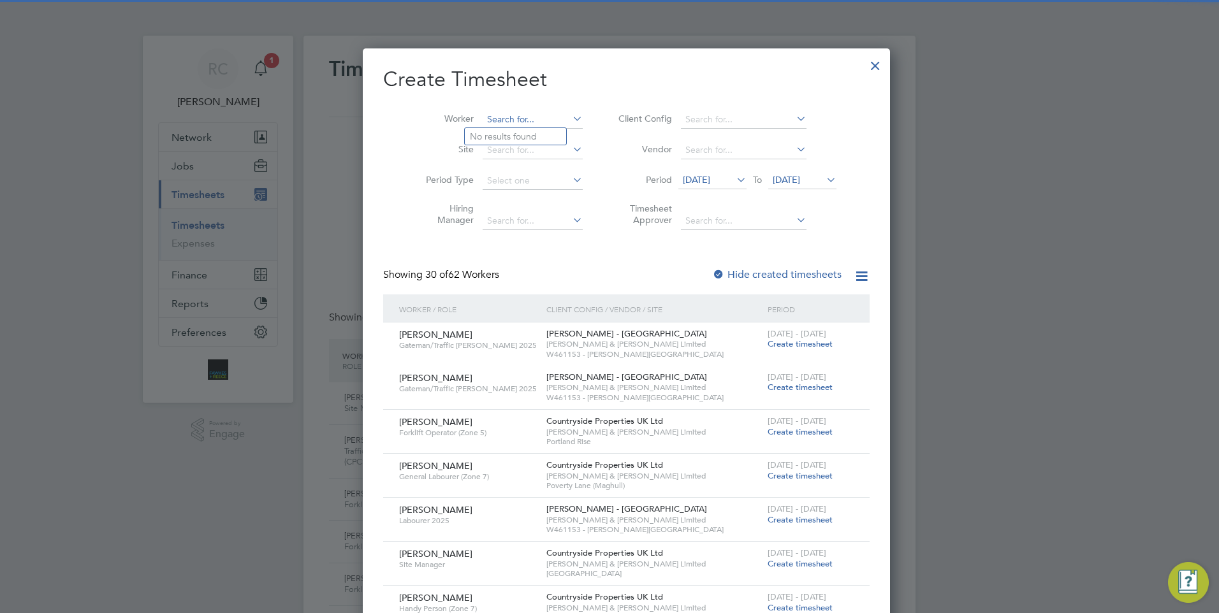
click at [488, 116] on input at bounding box center [532, 120] width 100 height 18
click at [547, 168] on li "[DEMOGRAPHIC_DATA][PERSON_NAME] [PERSON_NAME][DEMOGRAPHIC_DATA]" at bounding box center [603, 171] width 276 height 17
type input "[PERSON_NAME]"
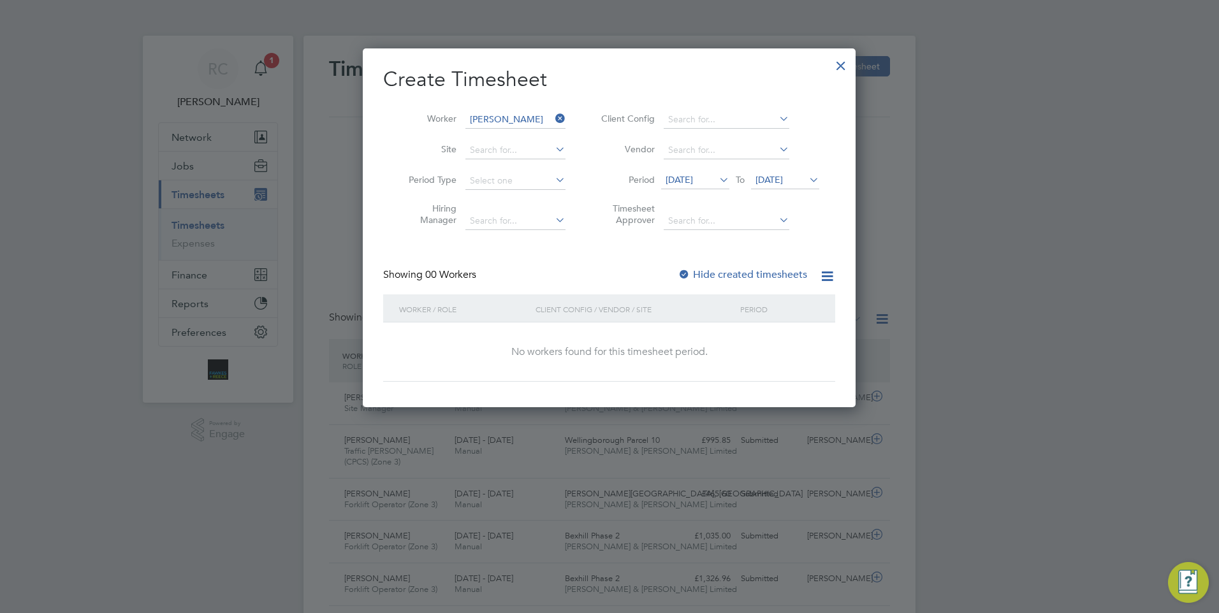
click at [716, 178] on icon at bounding box center [716, 180] width 0 height 18
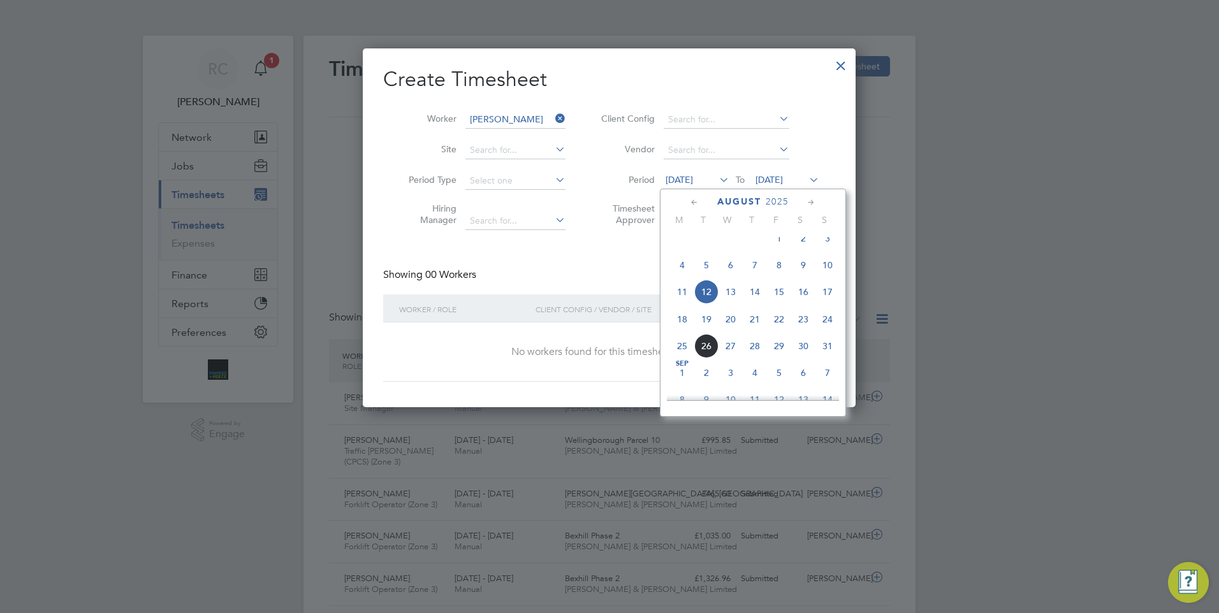
click at [679, 331] on span "18" at bounding box center [682, 319] width 24 height 24
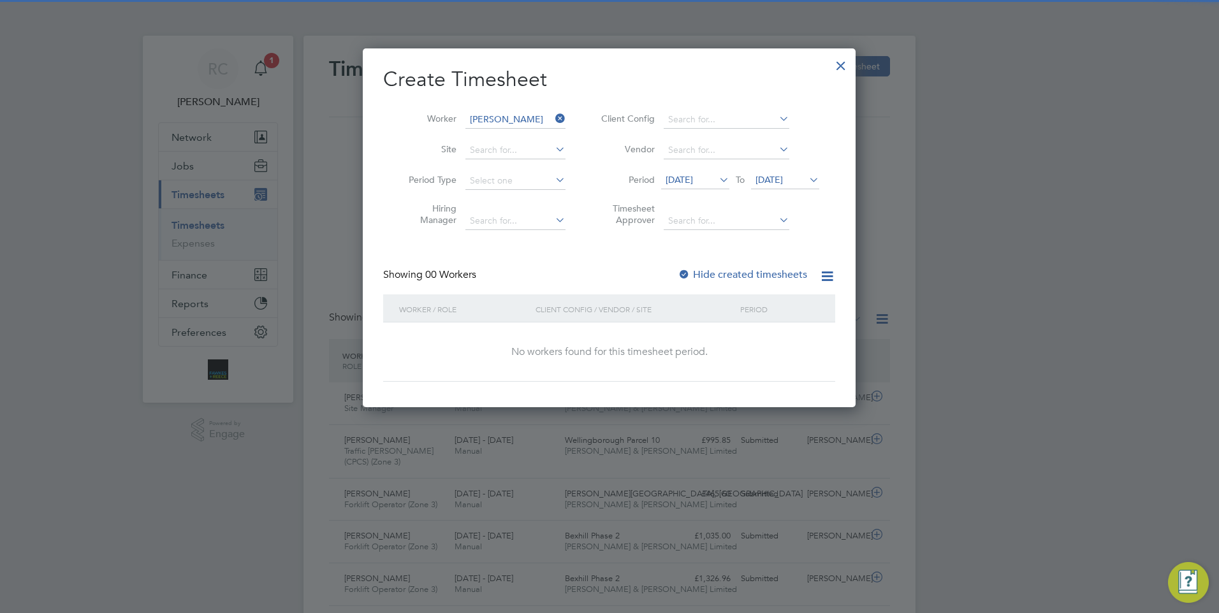
click at [806, 175] on icon at bounding box center [806, 180] width 0 height 18
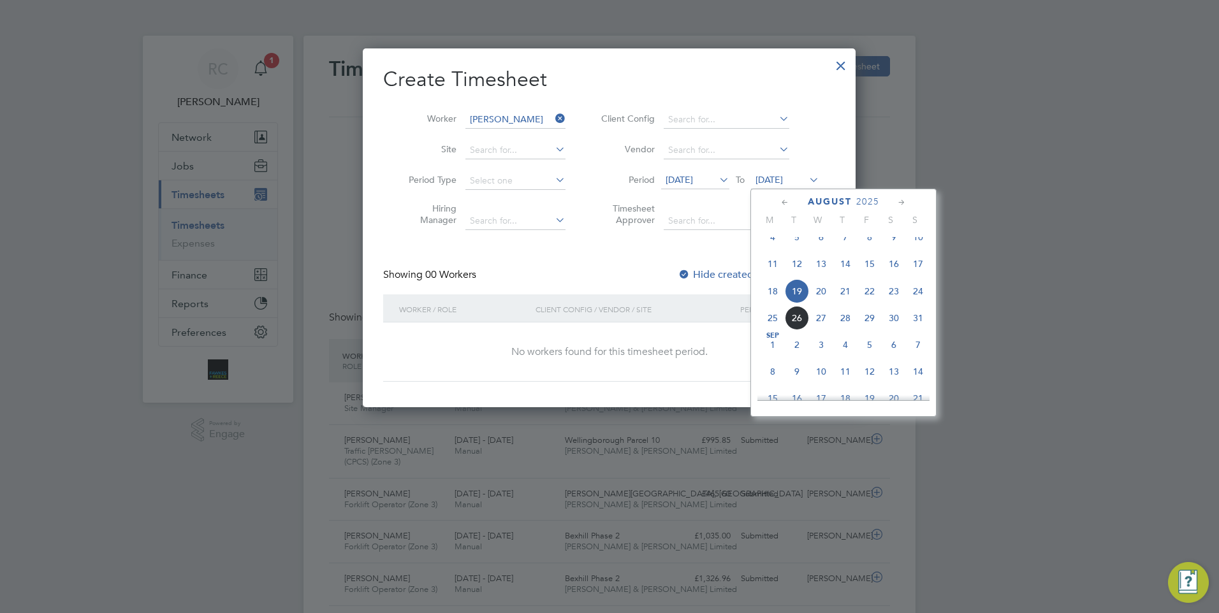
click at [919, 303] on span "24" at bounding box center [918, 291] width 24 height 24
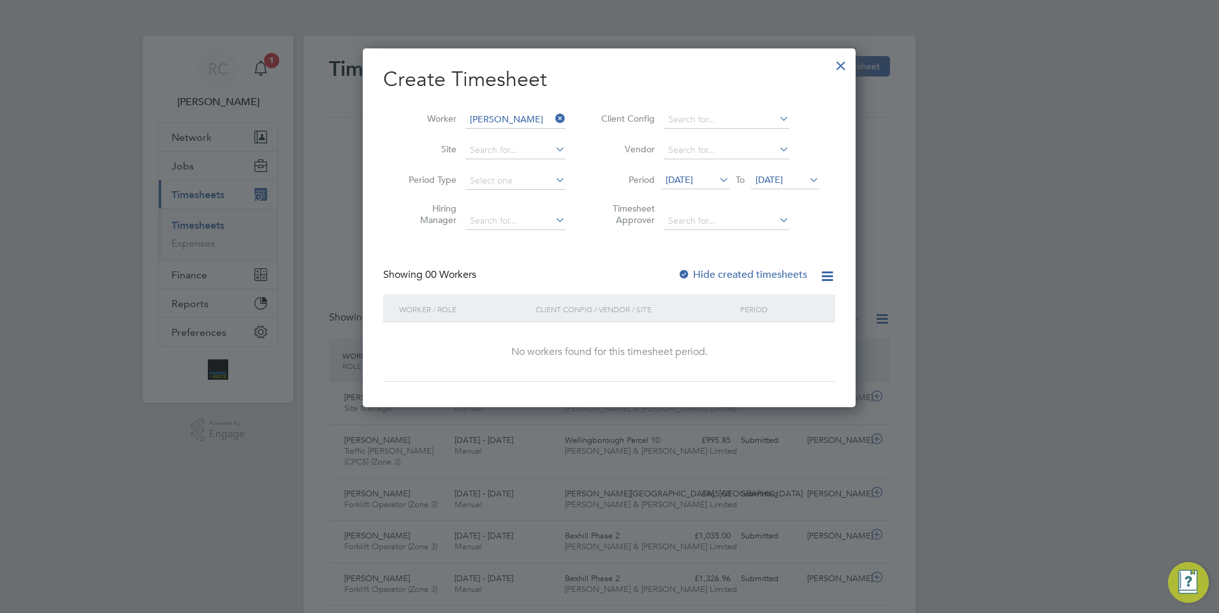
click at [753, 277] on label "Hide created timesheets" at bounding box center [741, 274] width 129 height 13
click at [829, 71] on div at bounding box center [840, 62] width 23 height 23
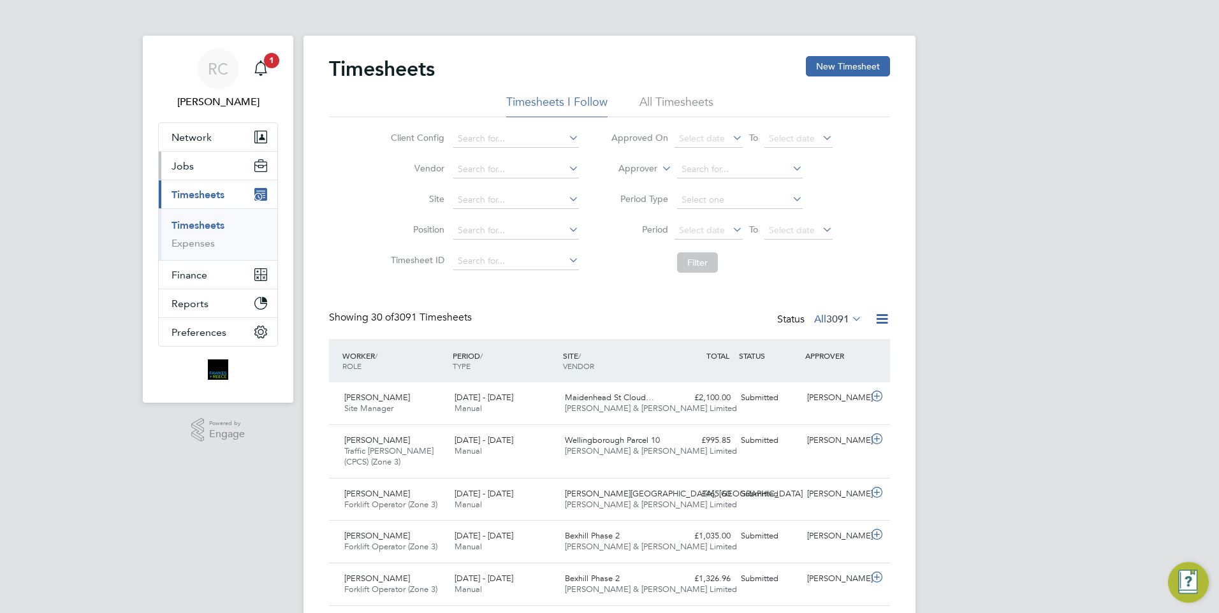
click at [189, 168] on span "Jobs" at bounding box center [182, 166] width 22 height 12
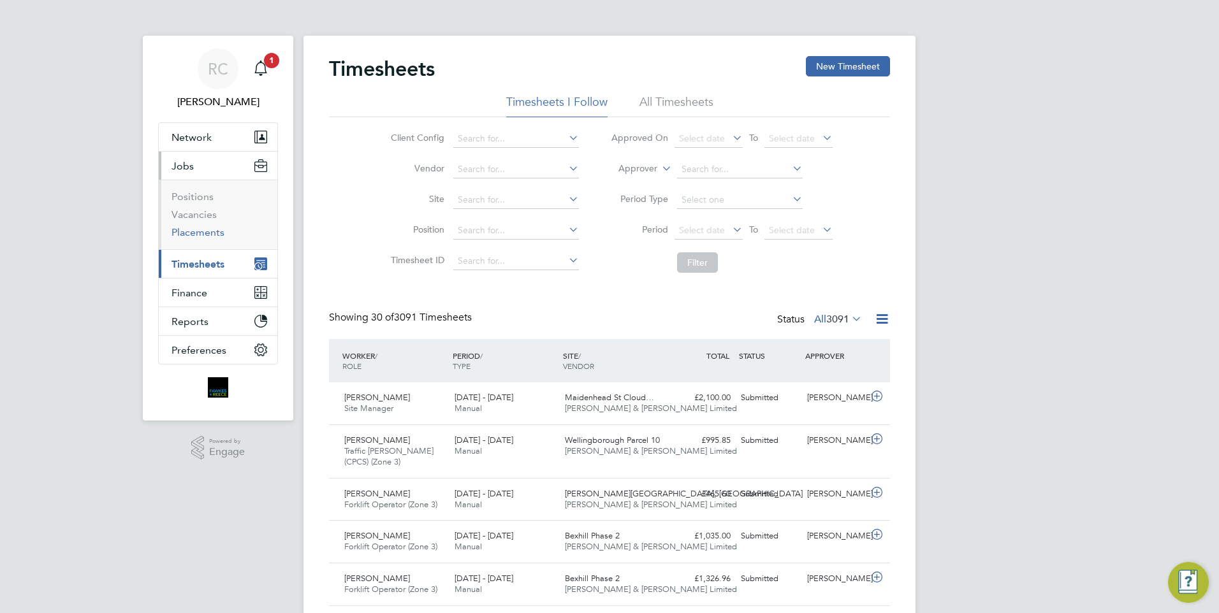
click at [198, 231] on link "Placements" at bounding box center [197, 232] width 53 height 12
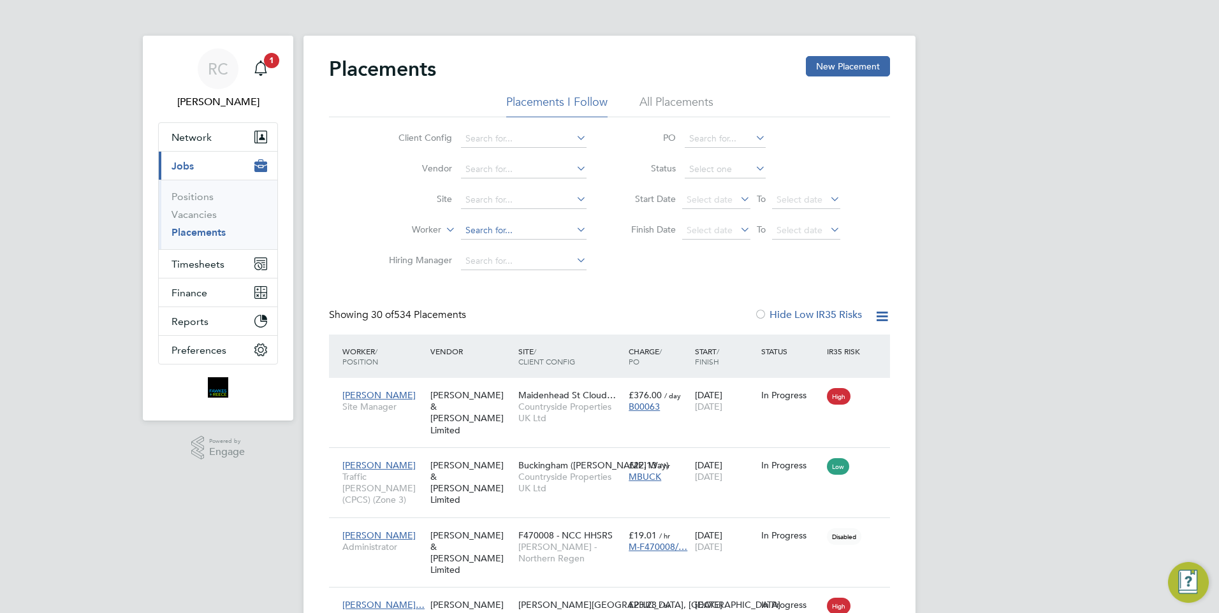
click at [496, 228] on input at bounding box center [524, 231] width 126 height 18
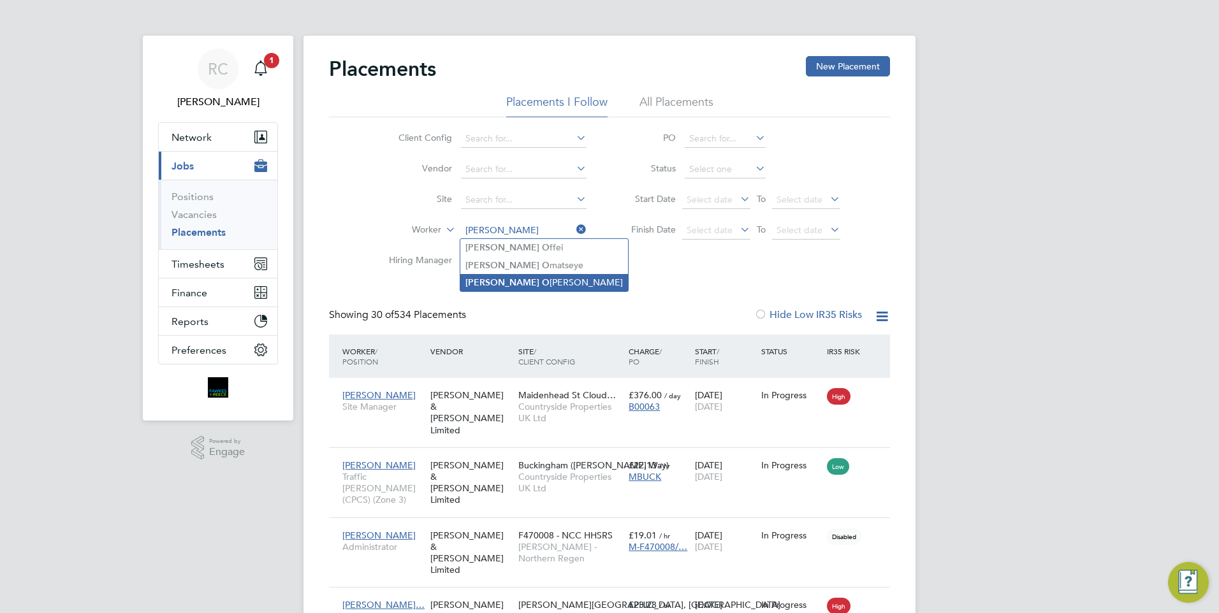
click at [574, 282] on li "[PERSON_NAME] [PERSON_NAME]" at bounding box center [544, 282] width 168 height 17
type input "[PERSON_NAME]"
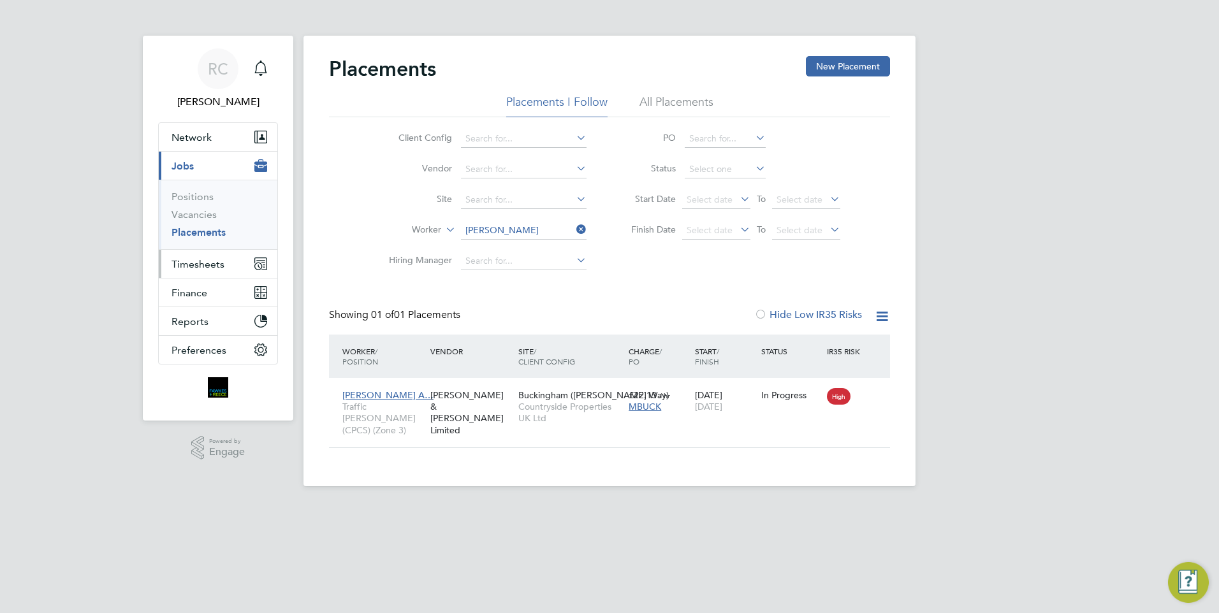
click at [196, 262] on span "Timesheets" at bounding box center [197, 264] width 53 height 12
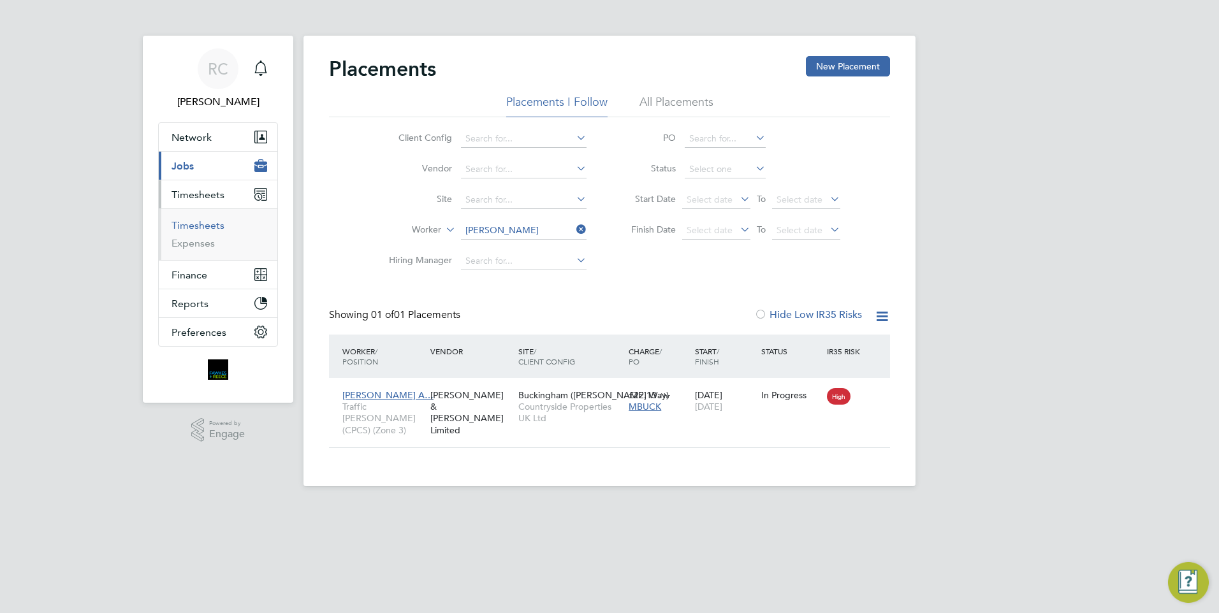
click at [206, 219] on link "Timesheets" at bounding box center [197, 225] width 53 height 12
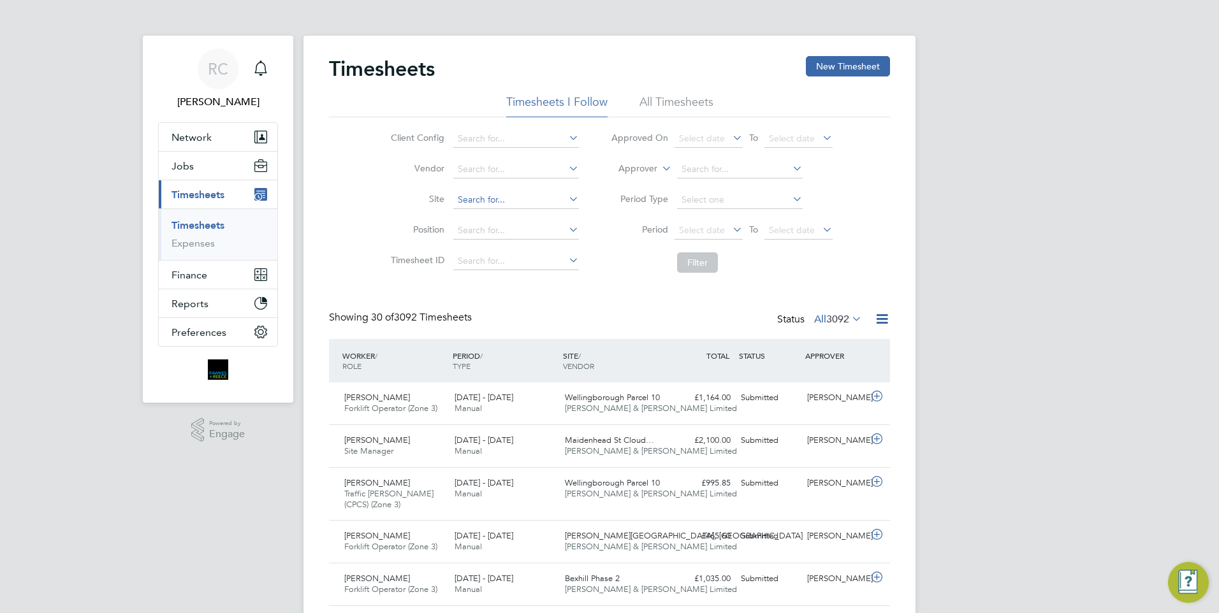
click at [495, 194] on input at bounding box center [516, 200] width 126 height 18
click at [547, 215] on li "Bucking ham ([PERSON_NAME] Way)" at bounding box center [533, 217] width 162 height 17
type input "Buckingham ([PERSON_NAME] Way)"
click at [701, 99] on li "All Timesheets" at bounding box center [676, 105] width 74 height 23
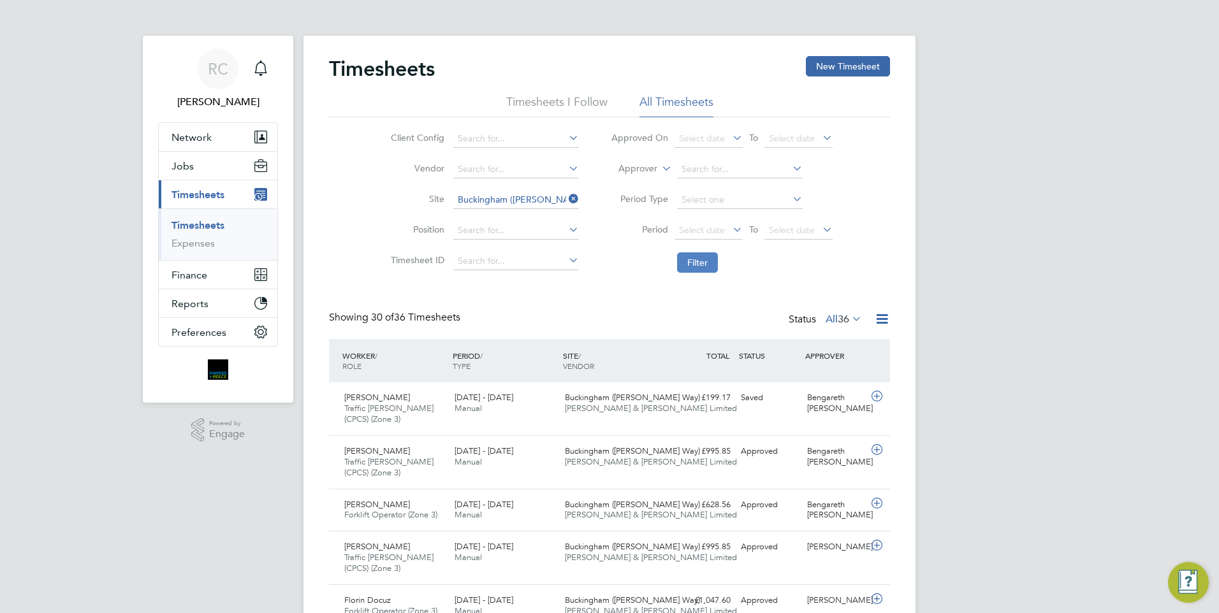
click at [714, 263] on button "Filter" at bounding box center [697, 262] width 41 height 20
click at [746, 228] on span "To" at bounding box center [753, 229] width 17 height 17
click at [728, 229] on span "Select date" at bounding box center [708, 230] width 68 height 17
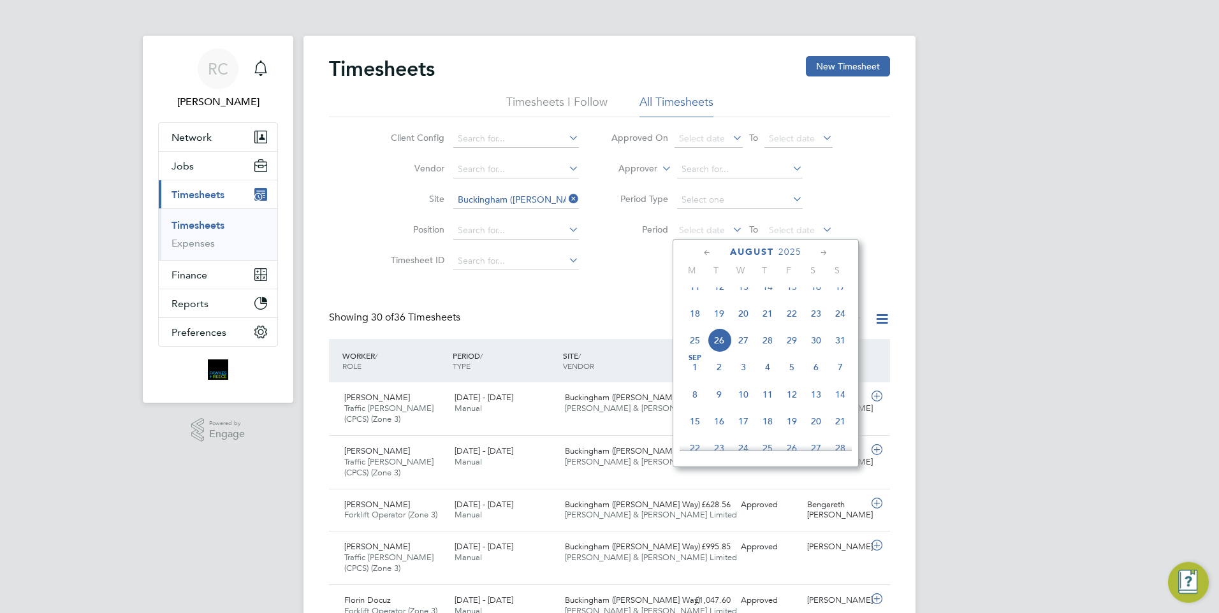
click at [697, 326] on span "18" at bounding box center [695, 313] width 24 height 24
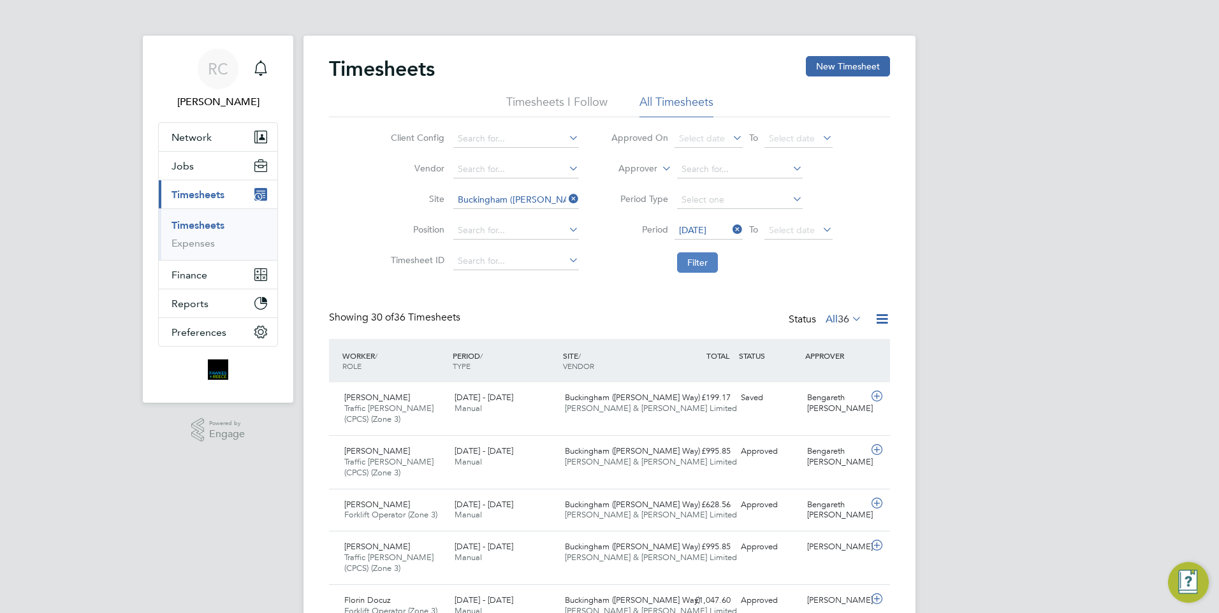
click at [701, 257] on button "Filter" at bounding box center [697, 262] width 41 height 20
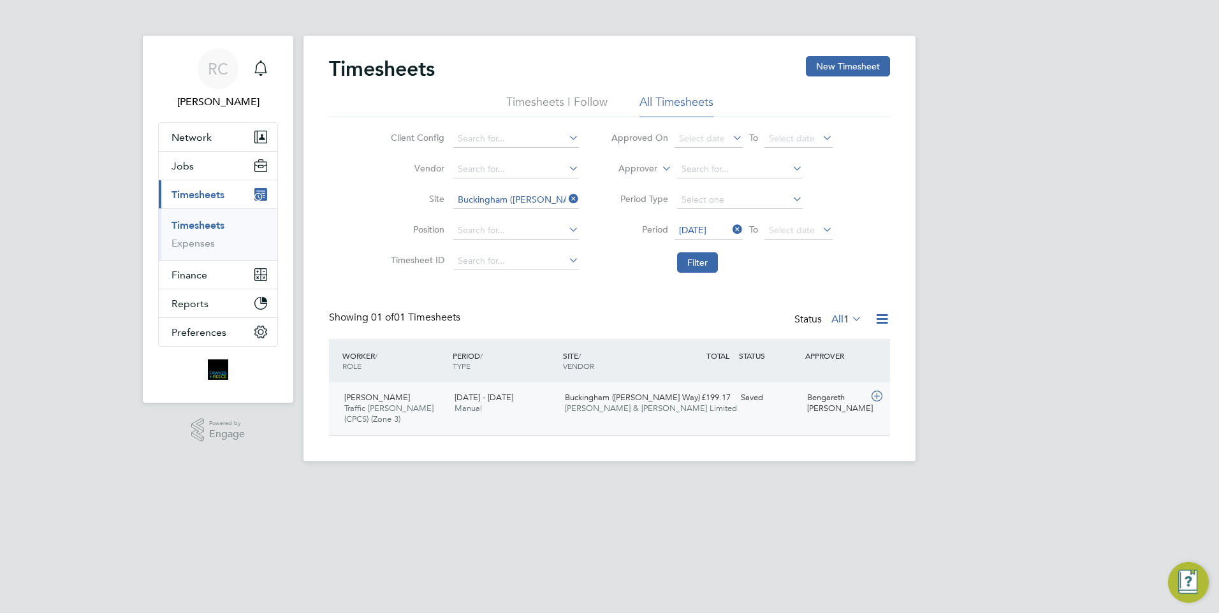
click at [756, 398] on div "Saved" at bounding box center [768, 397] width 66 height 21
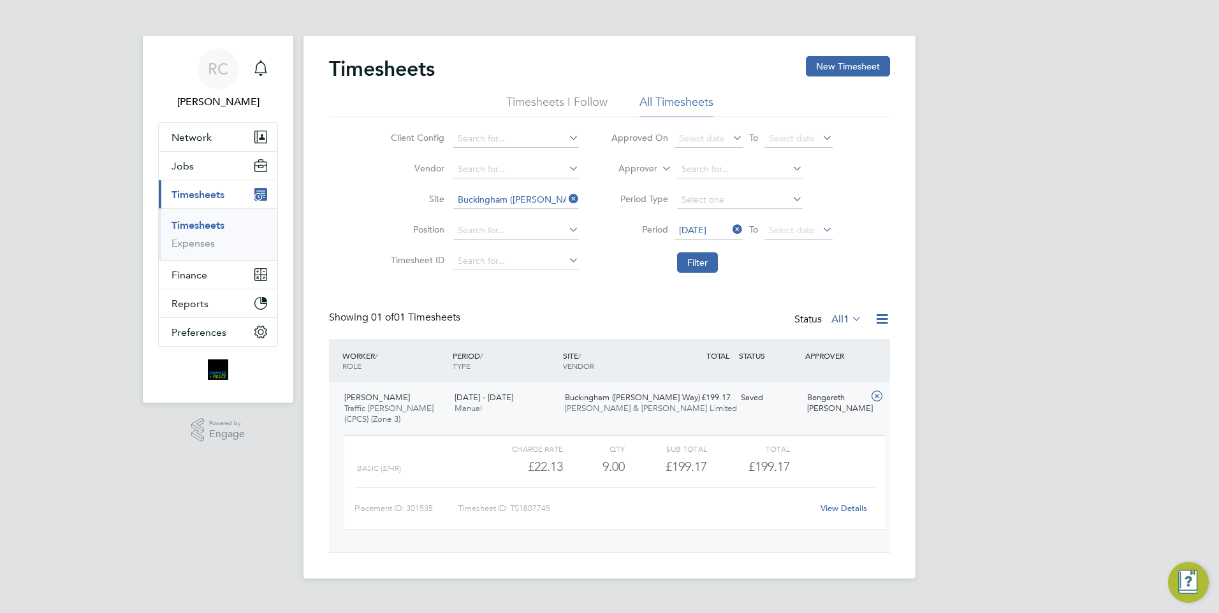
click at [830, 510] on link "View Details" at bounding box center [843, 508] width 47 height 11
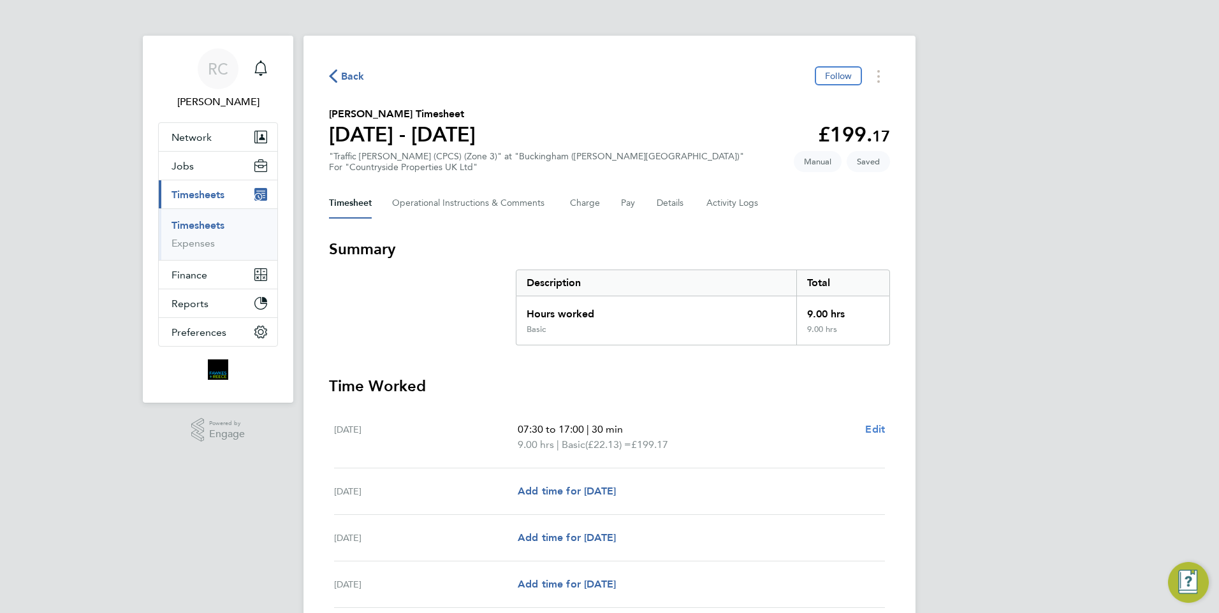
click at [878, 428] on span "Edit" at bounding box center [875, 429] width 20 height 12
select select "30"
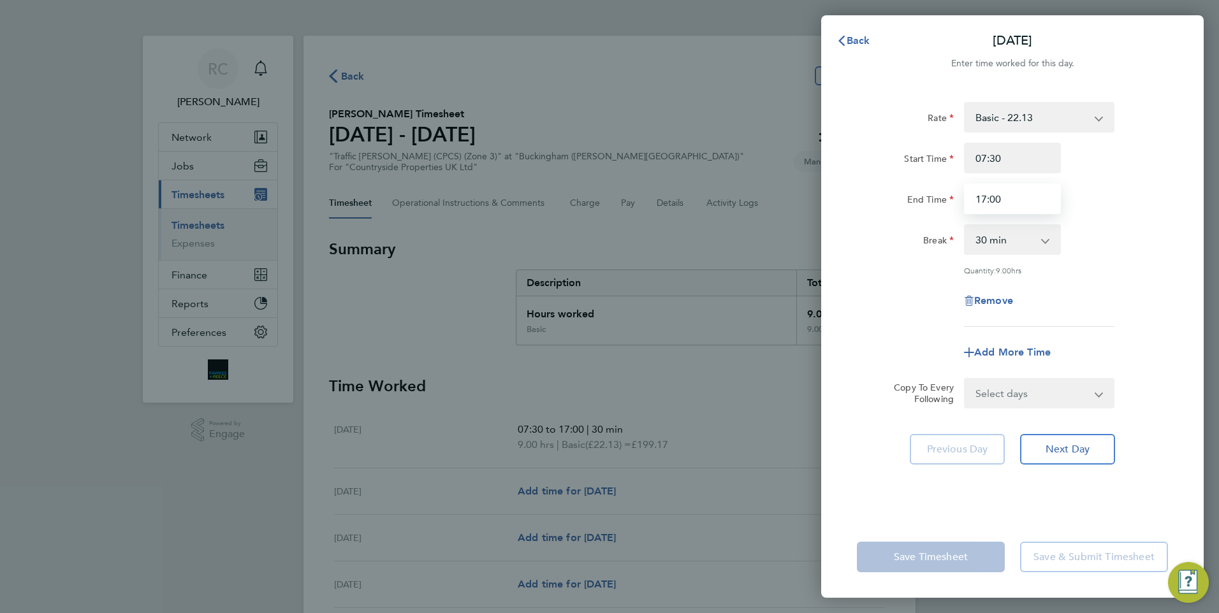
drag, startPoint x: 1013, startPoint y: 199, endPoint x: 943, endPoint y: 200, distance: 70.1
click at [943, 200] on div "End Time 17:00" at bounding box center [1011, 199] width 321 height 31
type input "17:30"
click at [1150, 227] on div "Break 0 min 15 min 30 min 45 min 60 min 75 min 90 min" at bounding box center [1011, 239] width 321 height 31
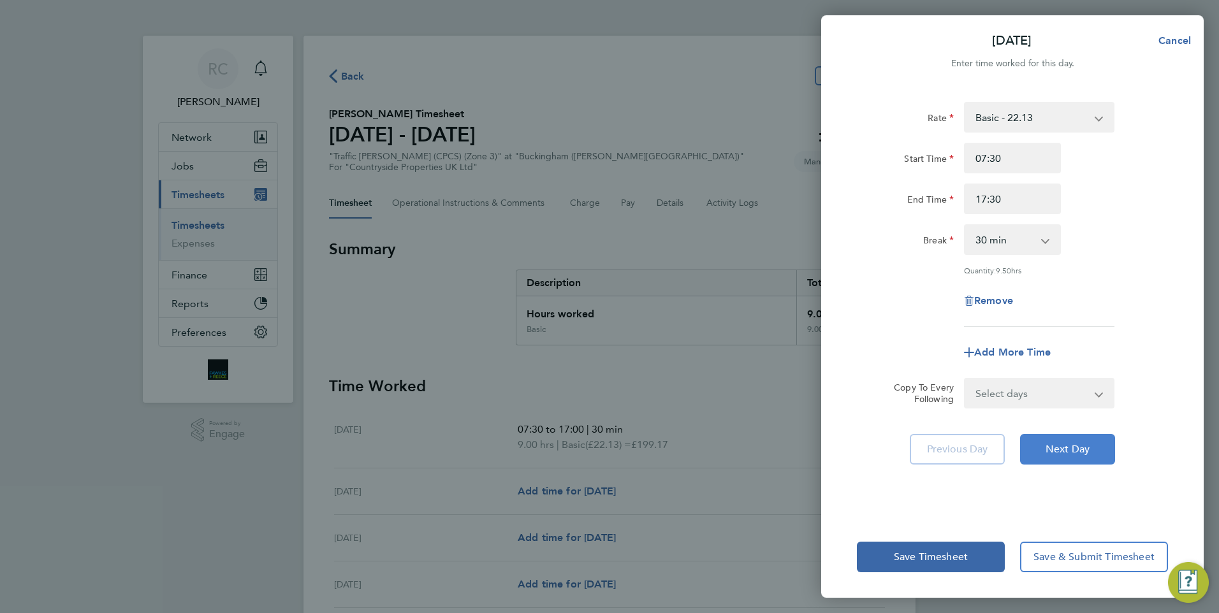
click at [1064, 443] on span "Next Day" at bounding box center [1067, 449] width 44 height 13
select select "30"
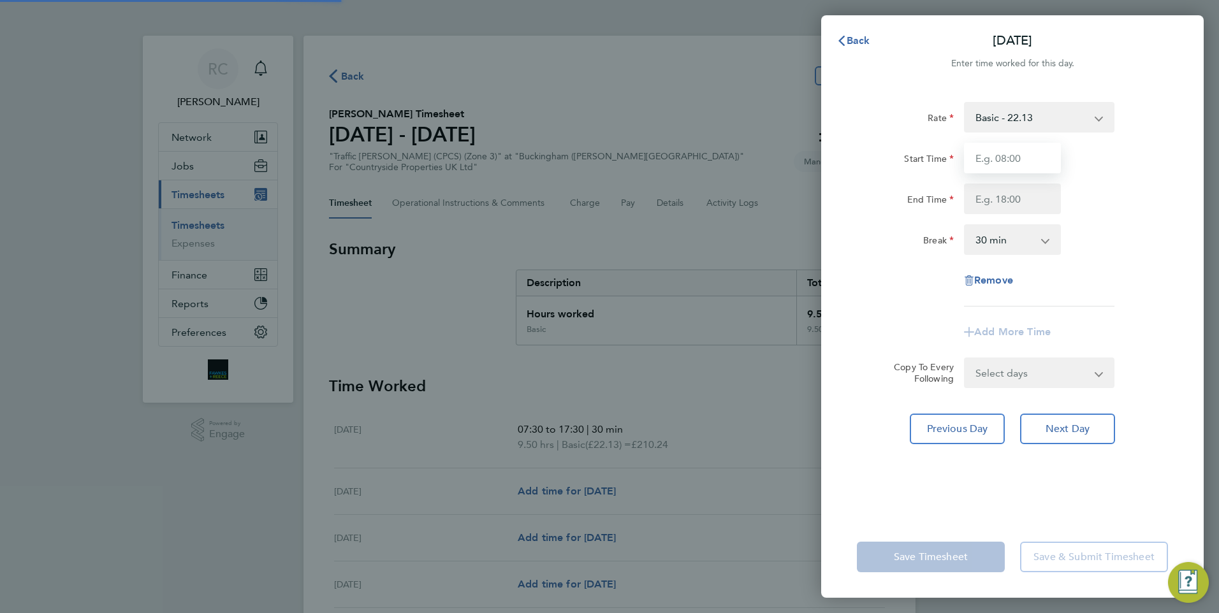
drag, startPoint x: 997, startPoint y: 158, endPoint x: 1016, endPoint y: 168, distance: 21.7
click at [997, 158] on input "Start Time" at bounding box center [1012, 158] width 97 height 31
type input "07:30"
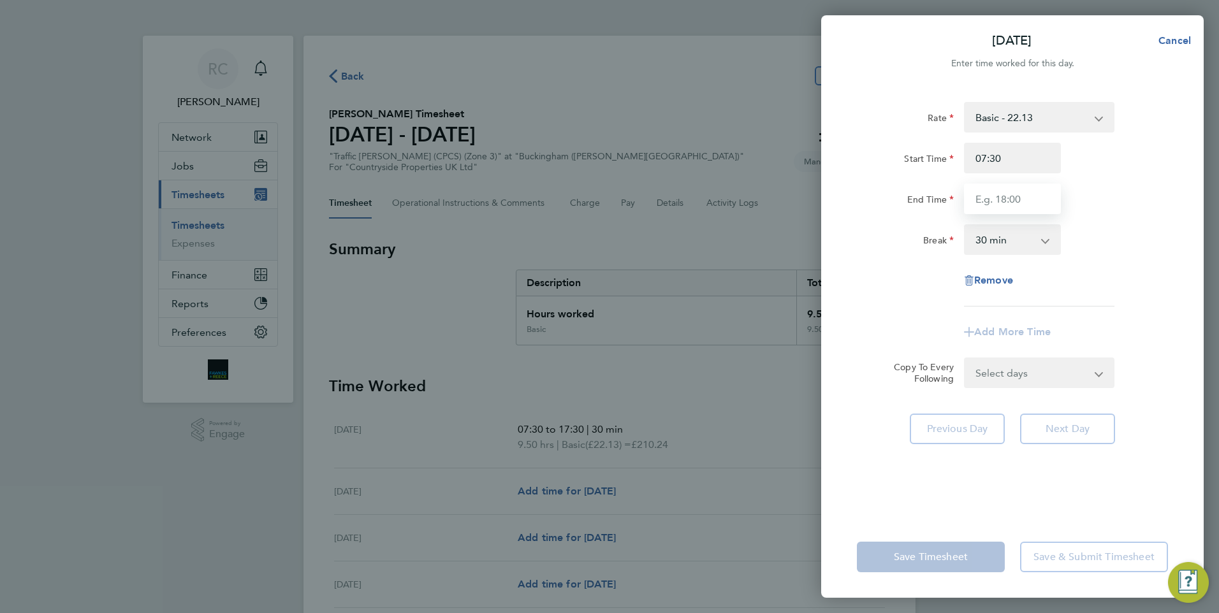
drag, startPoint x: 1025, startPoint y: 199, endPoint x: 985, endPoint y: 198, distance: 39.6
click at [983, 198] on input "End Time" at bounding box center [1012, 199] width 97 height 31
type input "7"
type input "17:30"
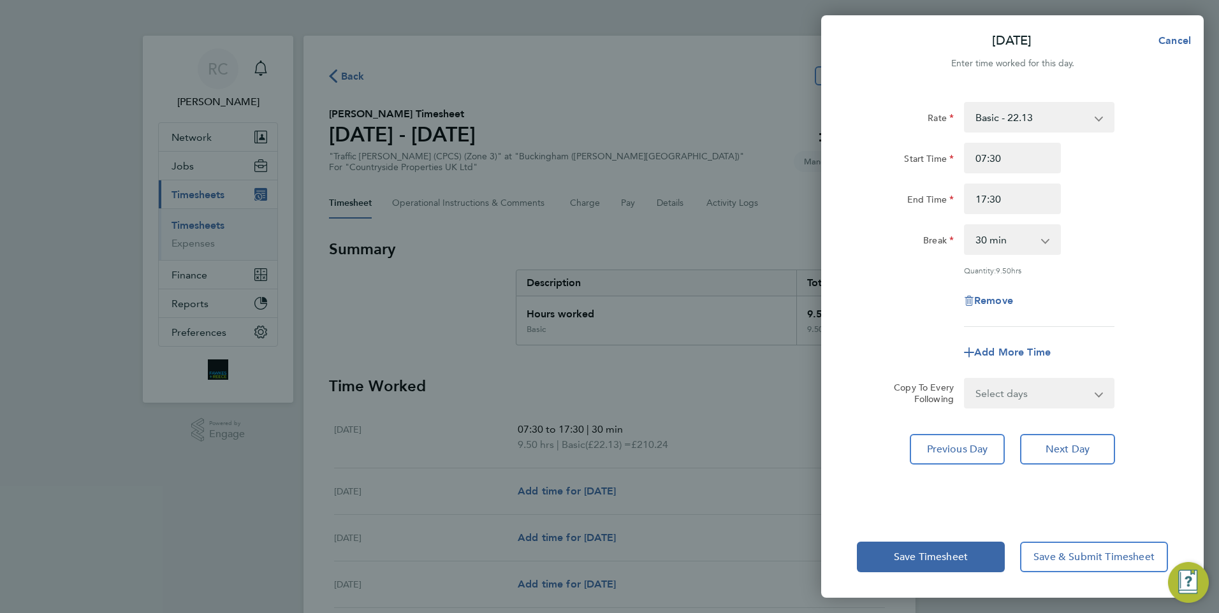
click at [1145, 242] on div "Break 0 min 15 min 30 min 45 min 60 min 75 min 90 min" at bounding box center [1011, 239] width 321 height 31
click at [1072, 448] on span "Next Day" at bounding box center [1067, 449] width 44 height 13
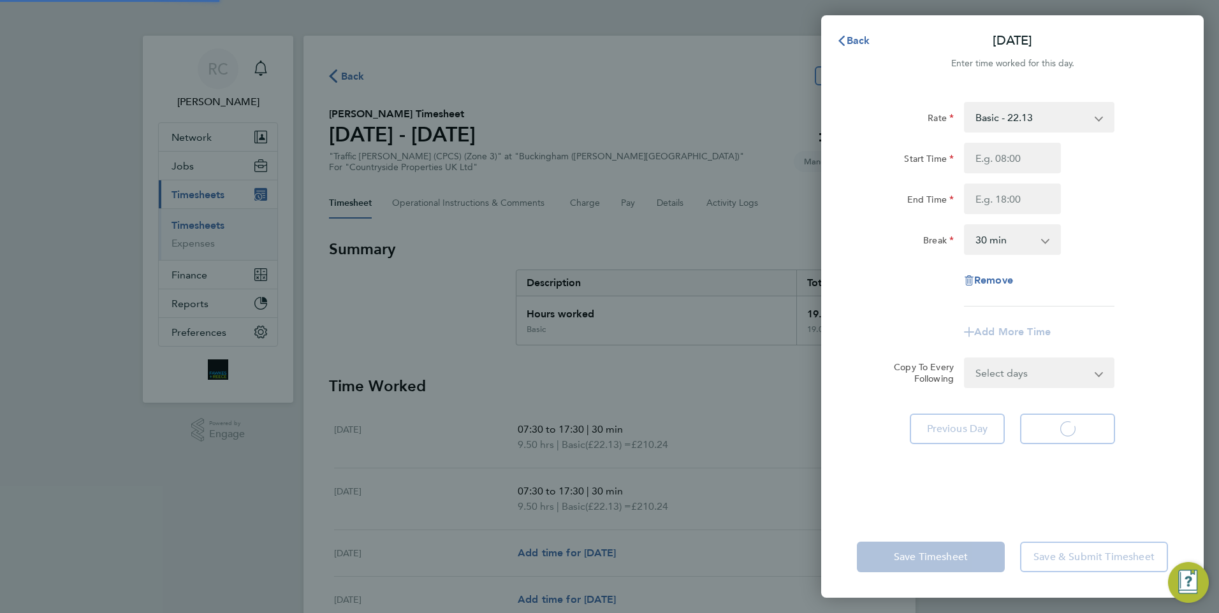
select select "30"
click at [1006, 155] on input "Start Time" at bounding box center [1012, 158] width 97 height 31
type input "07:30"
click at [1023, 201] on input "End Time" at bounding box center [1012, 199] width 97 height 31
type input "17:30"
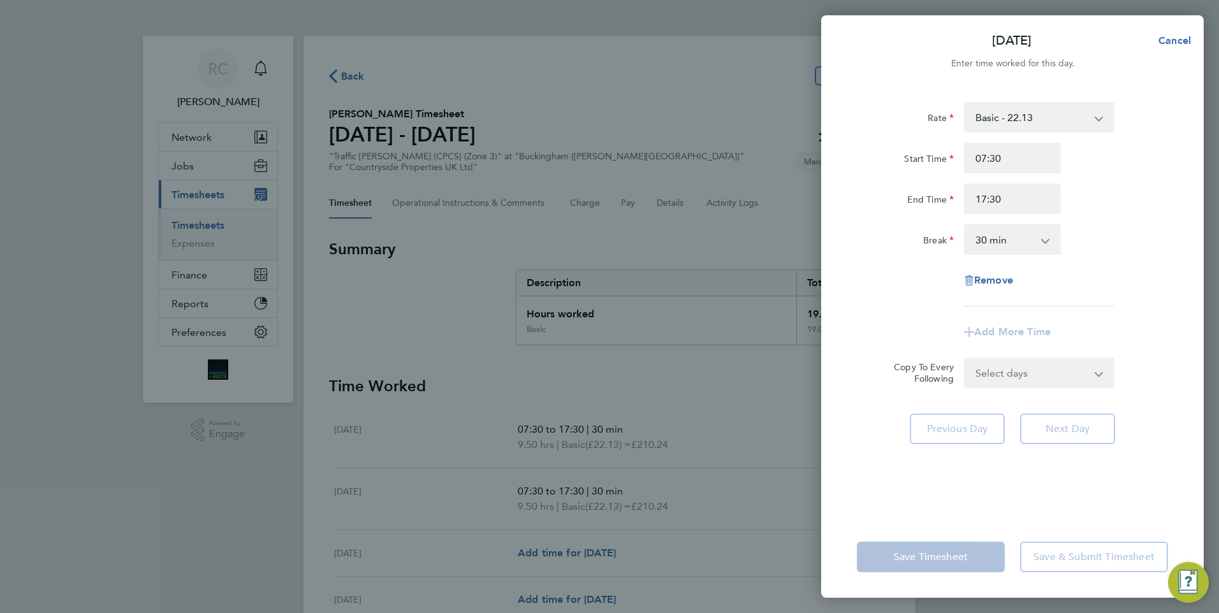
click at [1129, 290] on div "Remove" at bounding box center [1011, 280] width 321 height 31
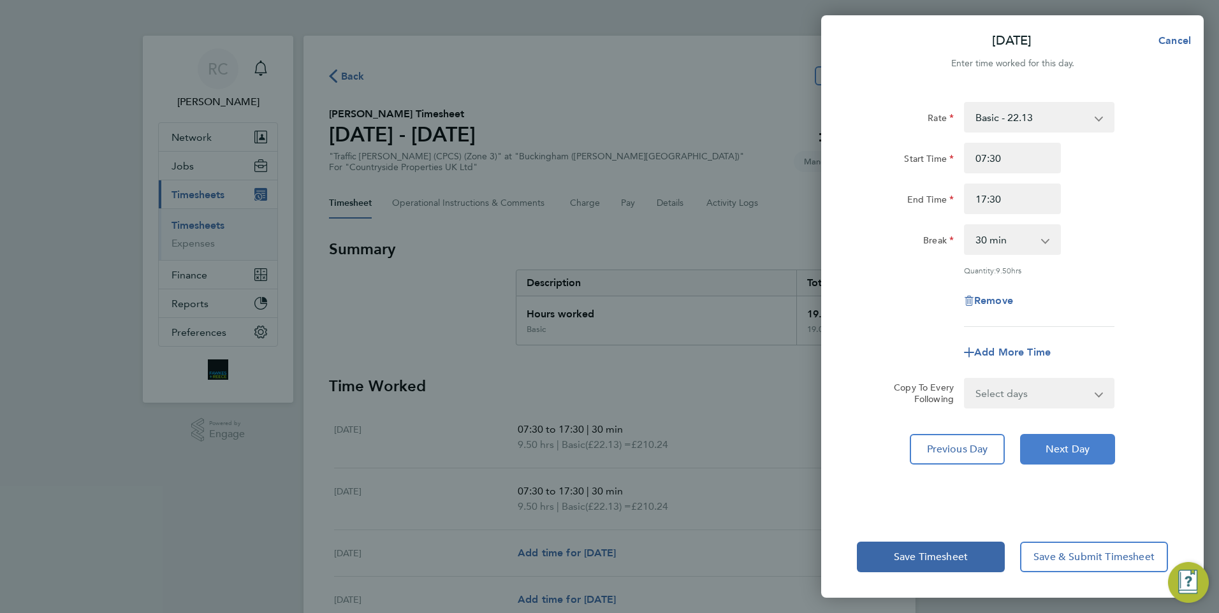
click at [1065, 451] on span "Next Day" at bounding box center [1067, 449] width 44 height 13
select select "30"
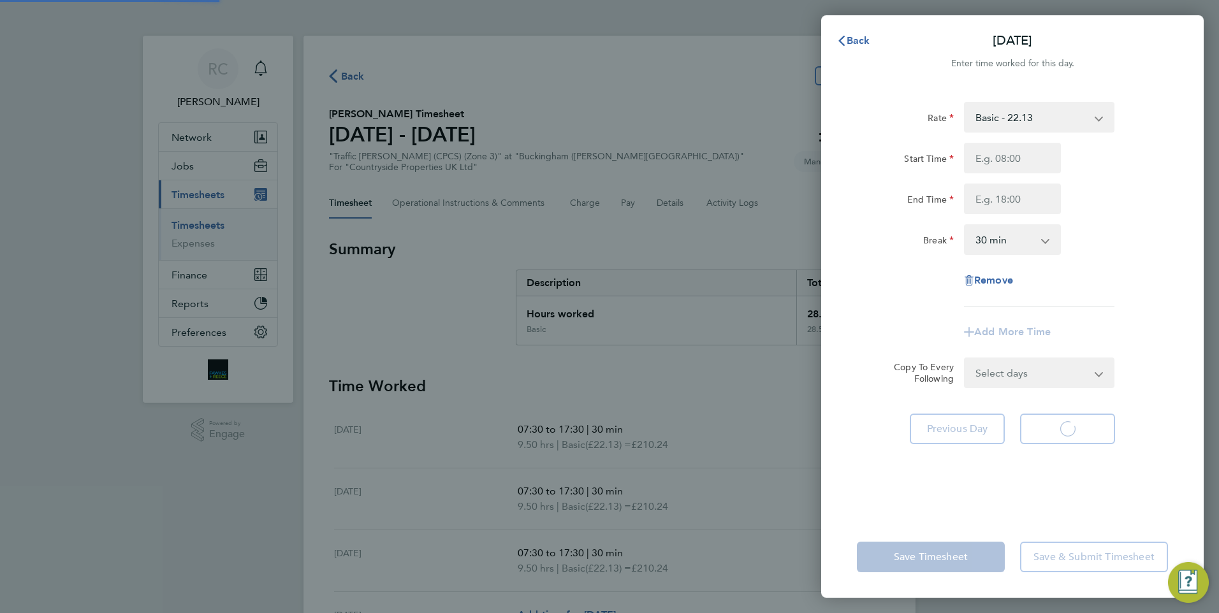
select select "30"
click at [1028, 163] on input "Start Time" at bounding box center [1012, 158] width 97 height 31
type input "07:30"
click at [1022, 200] on input "End Time" at bounding box center [1012, 199] width 97 height 31
type input "17:30"
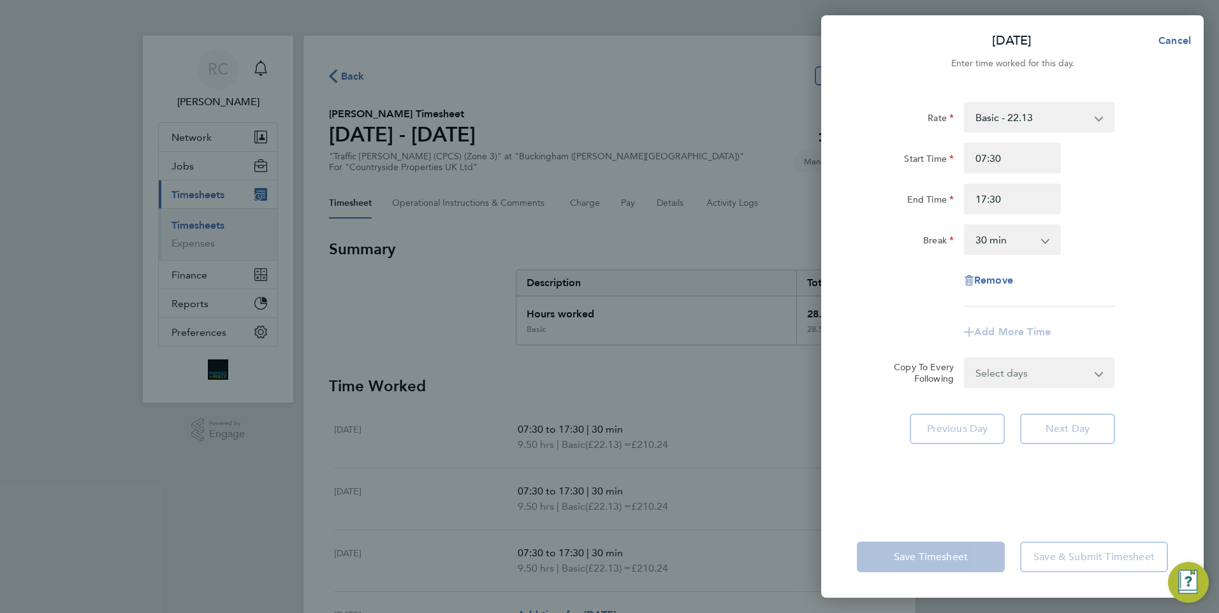
click at [1174, 280] on div "Rate Basic - 22.13 Start Time 07:30 End Time 17:30 Break 0 min 15 min 30 min 45…" at bounding box center [1012, 302] width 382 height 430
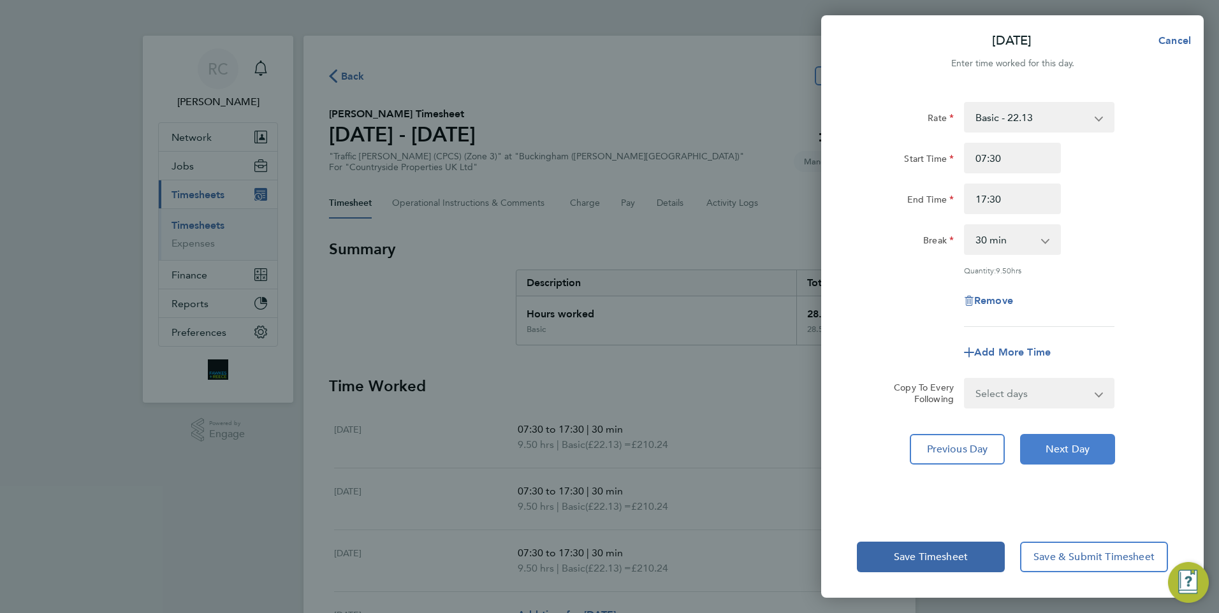
click at [1071, 452] on span "Next Day" at bounding box center [1067, 449] width 44 height 13
select select "30"
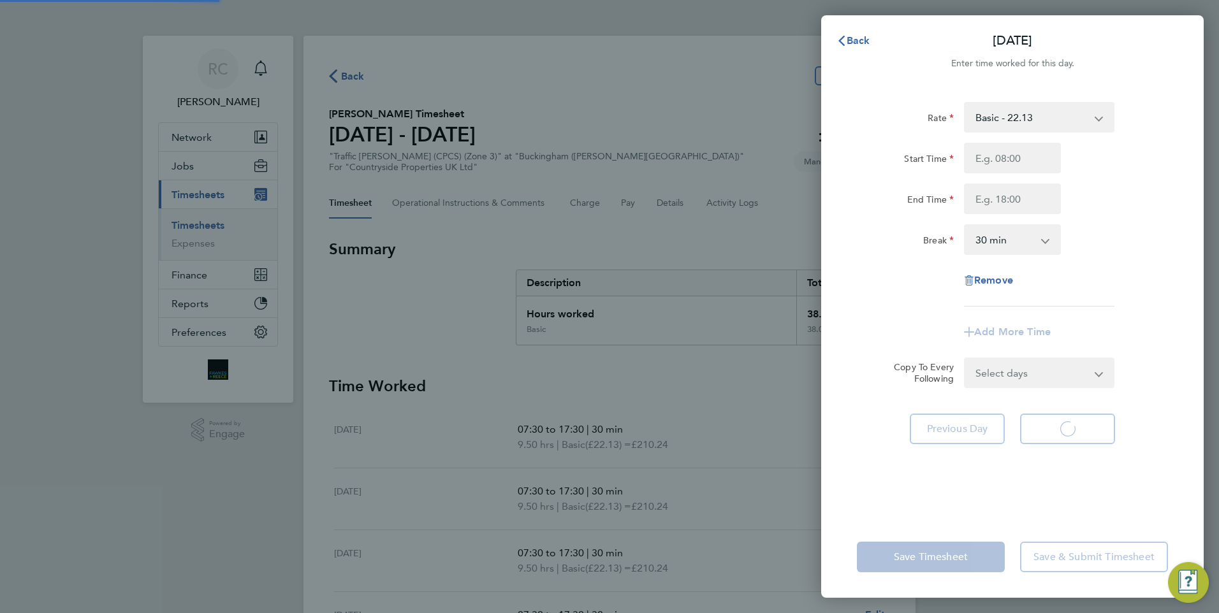
select select "30"
click at [1031, 156] on input "Start Time" at bounding box center [1012, 158] width 97 height 31
type input "07:30"
click at [1008, 205] on input "End Time" at bounding box center [1012, 199] width 97 height 31
type input "17:30"
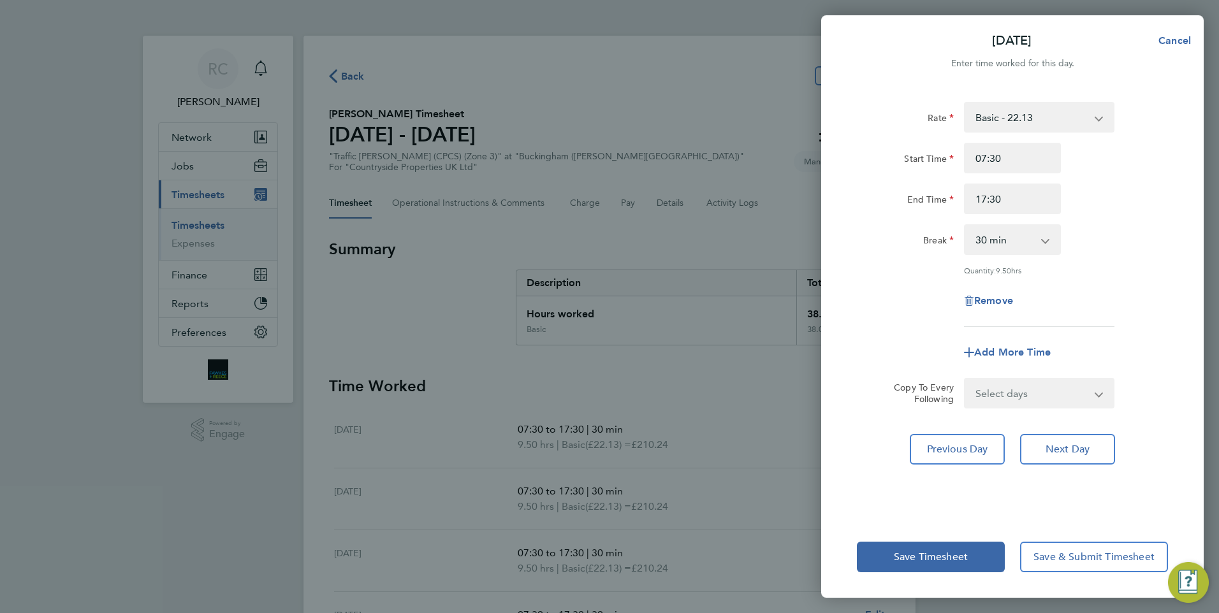
click at [1121, 281] on div "Rate Basic - 22.13 Start Time 07:30 End Time 17:30 Break 0 min 15 min 30 min 45…" at bounding box center [1012, 214] width 311 height 225
click at [946, 560] on span "Save Timesheet" at bounding box center [931, 557] width 74 height 13
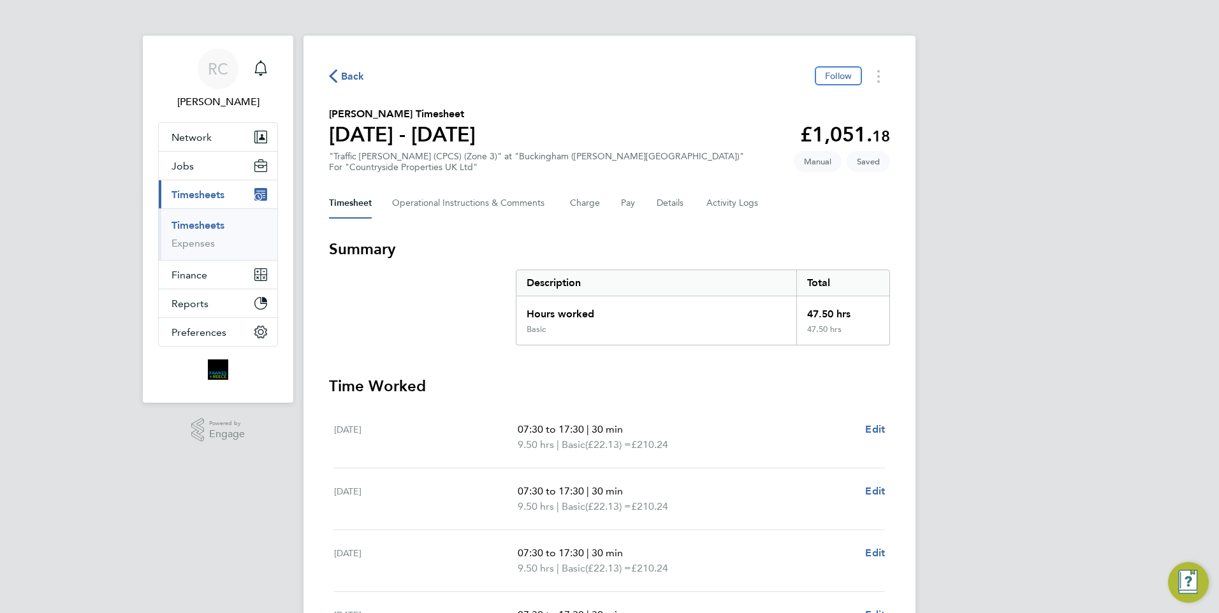
scroll to position [308, 0]
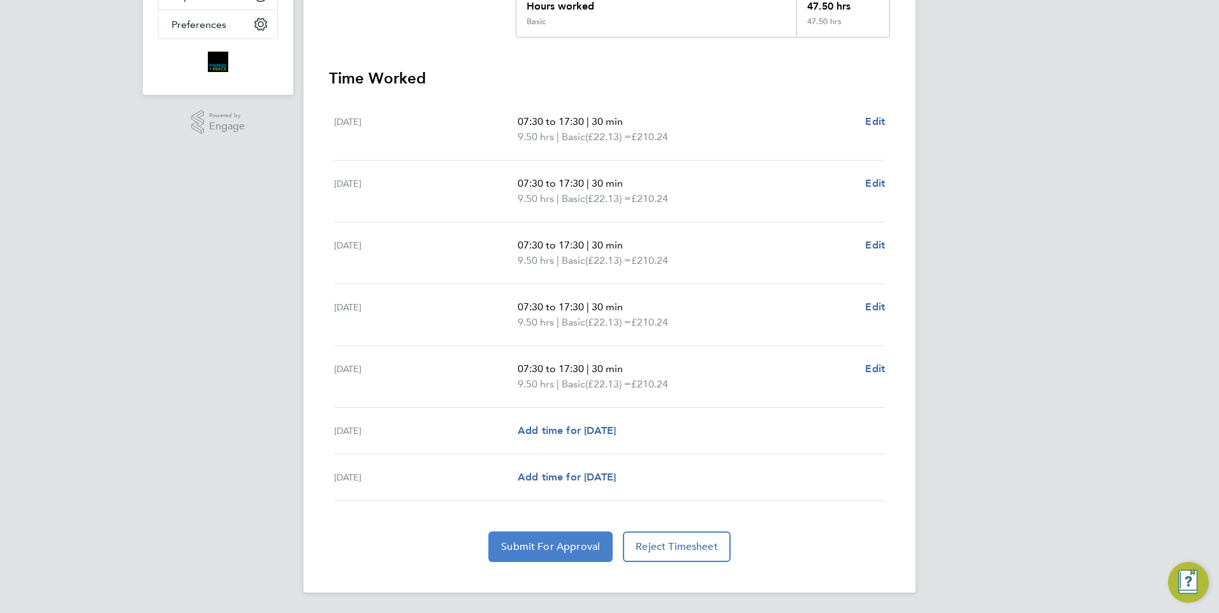
click at [560, 539] on button "Submit For Approval" at bounding box center [550, 547] width 124 height 31
